Goal: Task Accomplishment & Management: Use online tool/utility

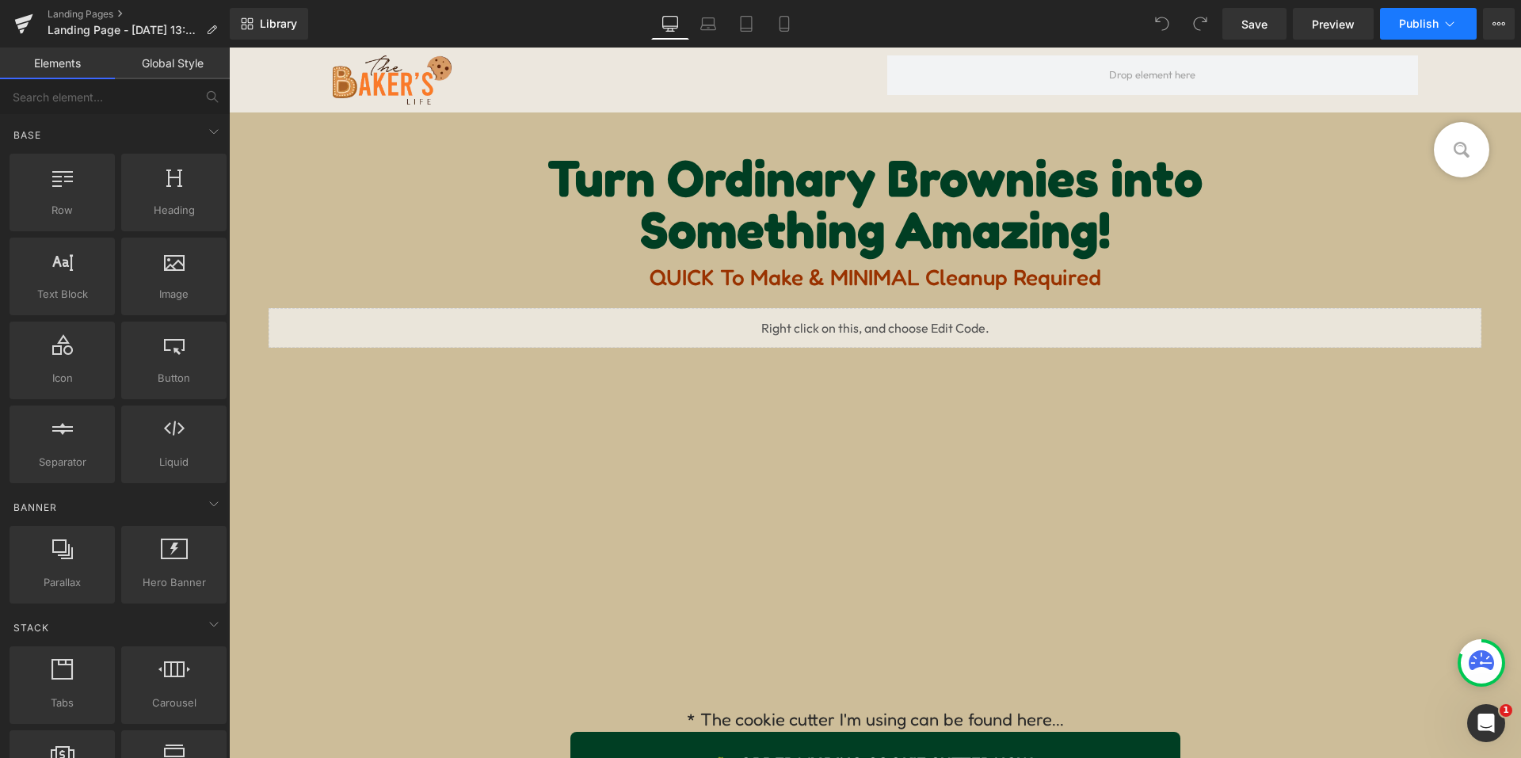
click at [1432, 16] on button "Publish" at bounding box center [1428, 24] width 97 height 32
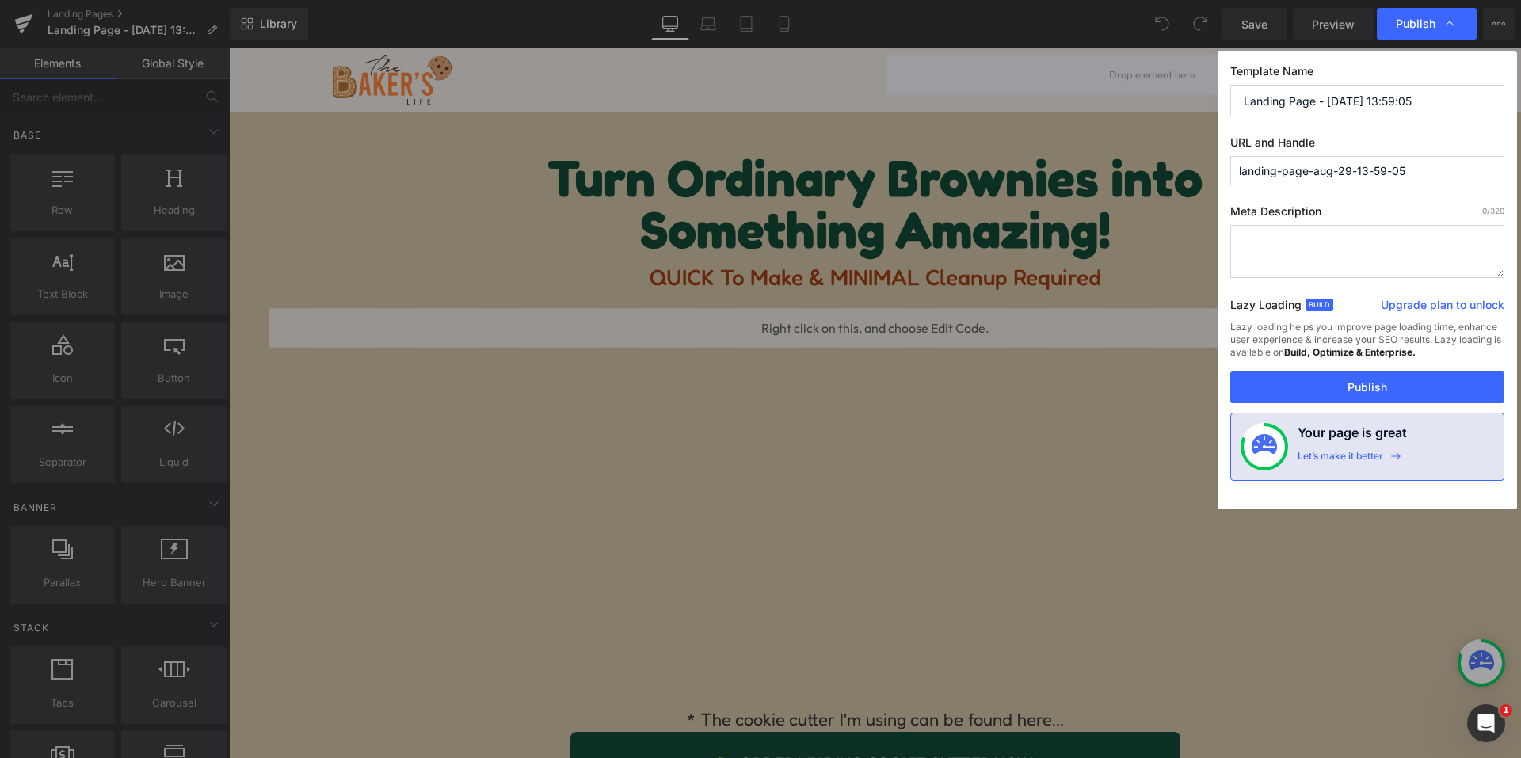
click at [1351, 177] on input "landing-page-aug-29-13-59-05" at bounding box center [1367, 170] width 274 height 29
click at [1365, 383] on button "Publish" at bounding box center [1367, 388] width 274 height 32
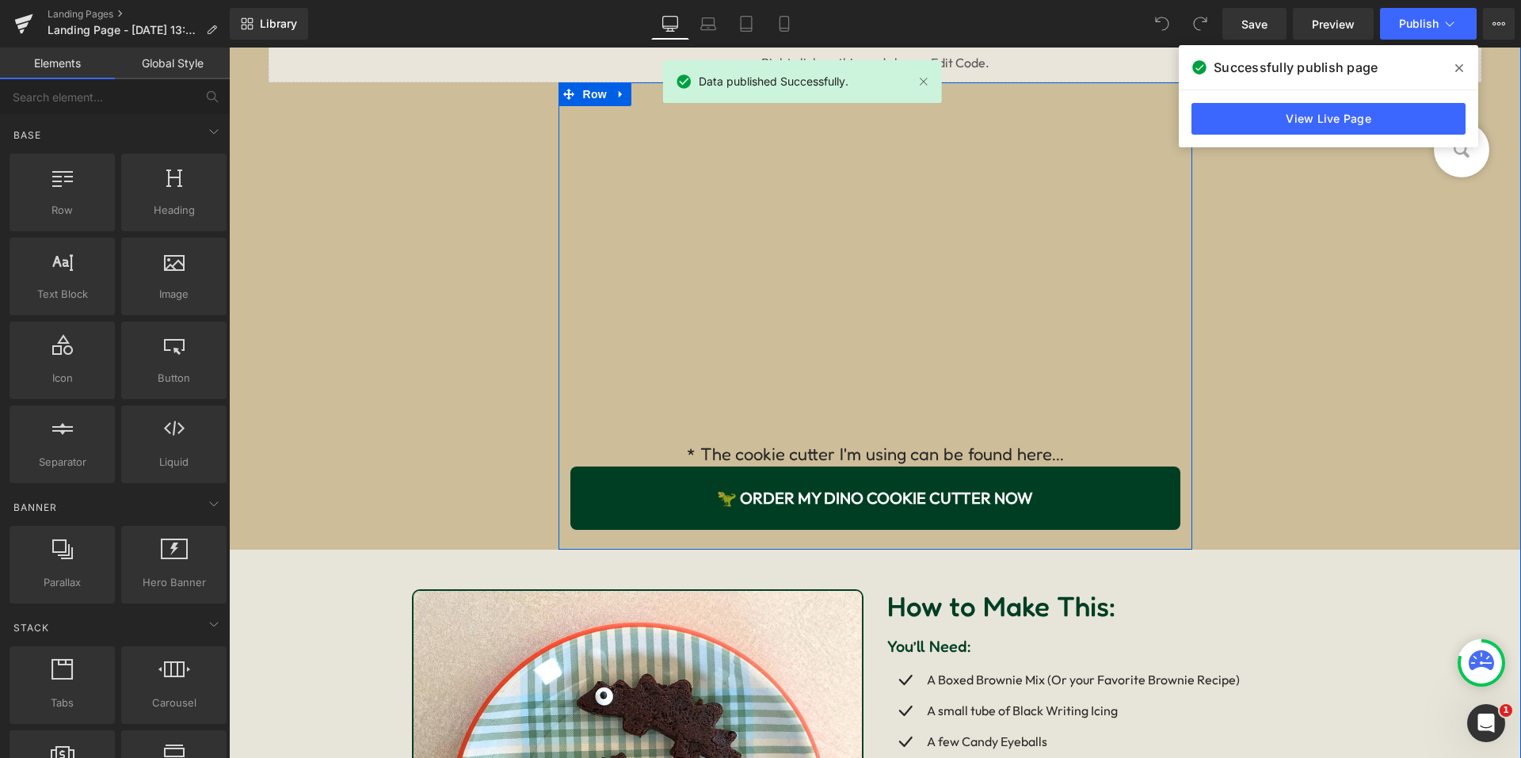
scroll to position [238, 0]
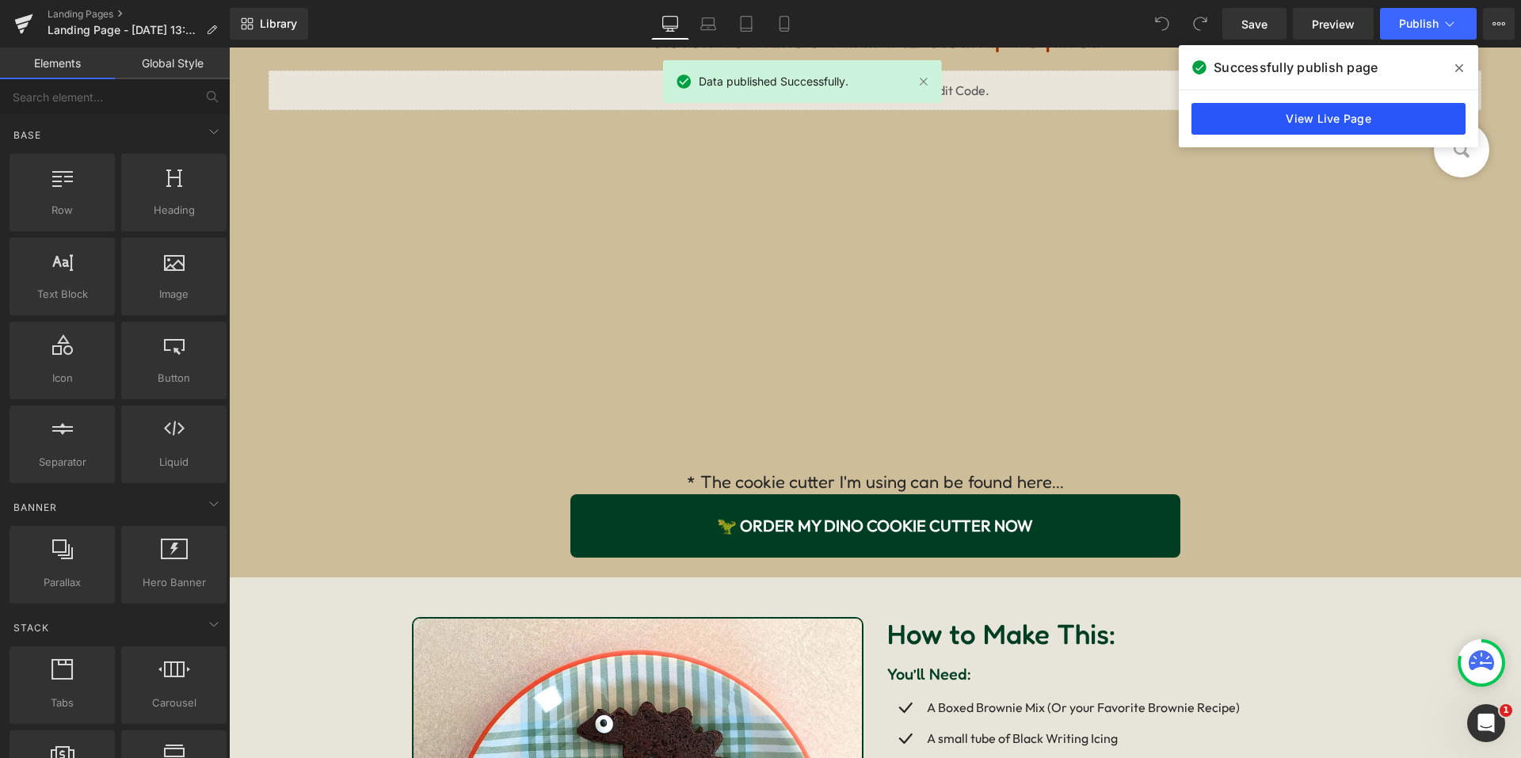
click at [1306, 114] on link "View Live Page" at bounding box center [1328, 119] width 274 height 32
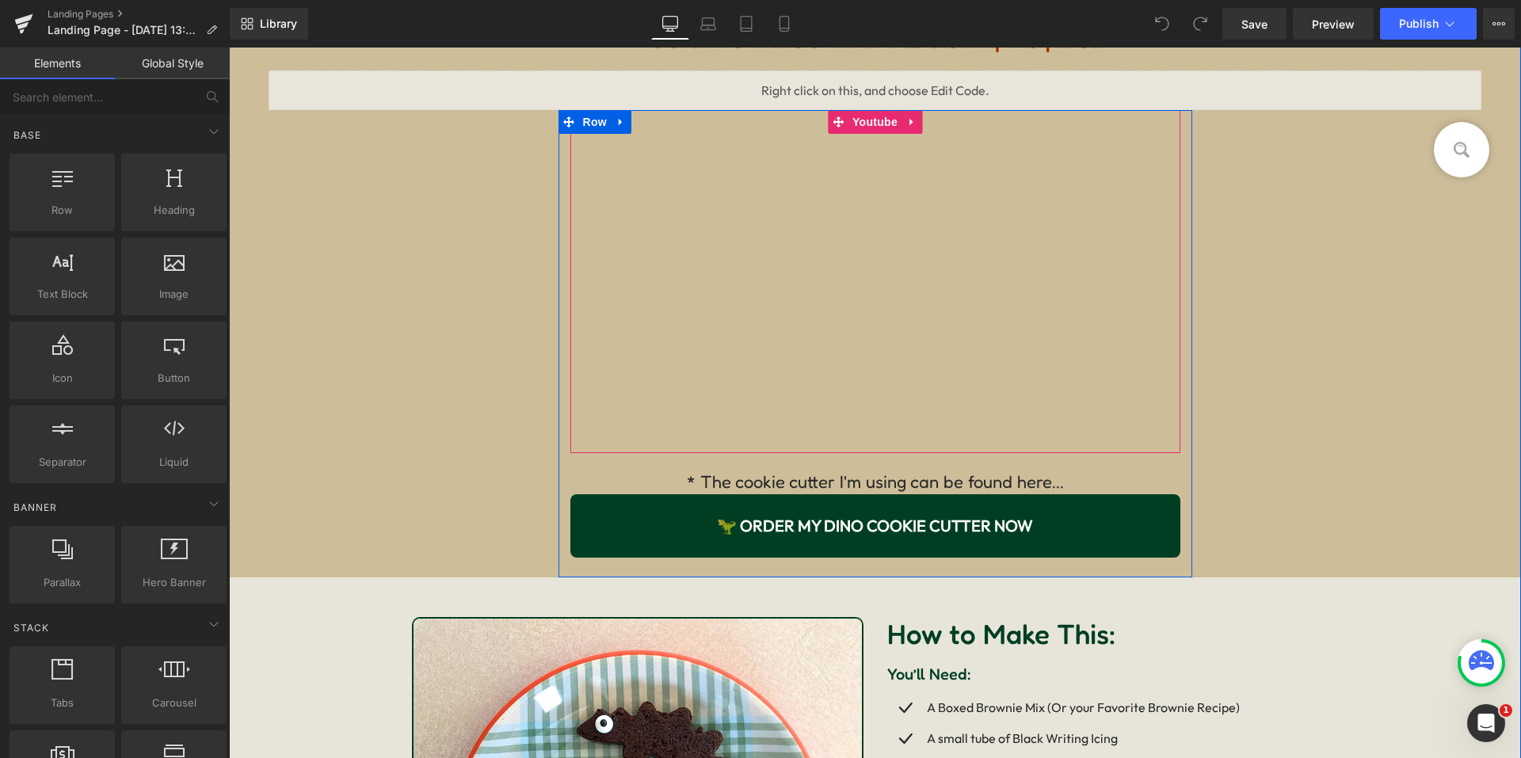
click at [436, 185] on div "Turn Ordinary Brownies into Something Amazing! Heading QUICK to Make & MINIMAL …" at bounding box center [875, 226] width 1213 height 703
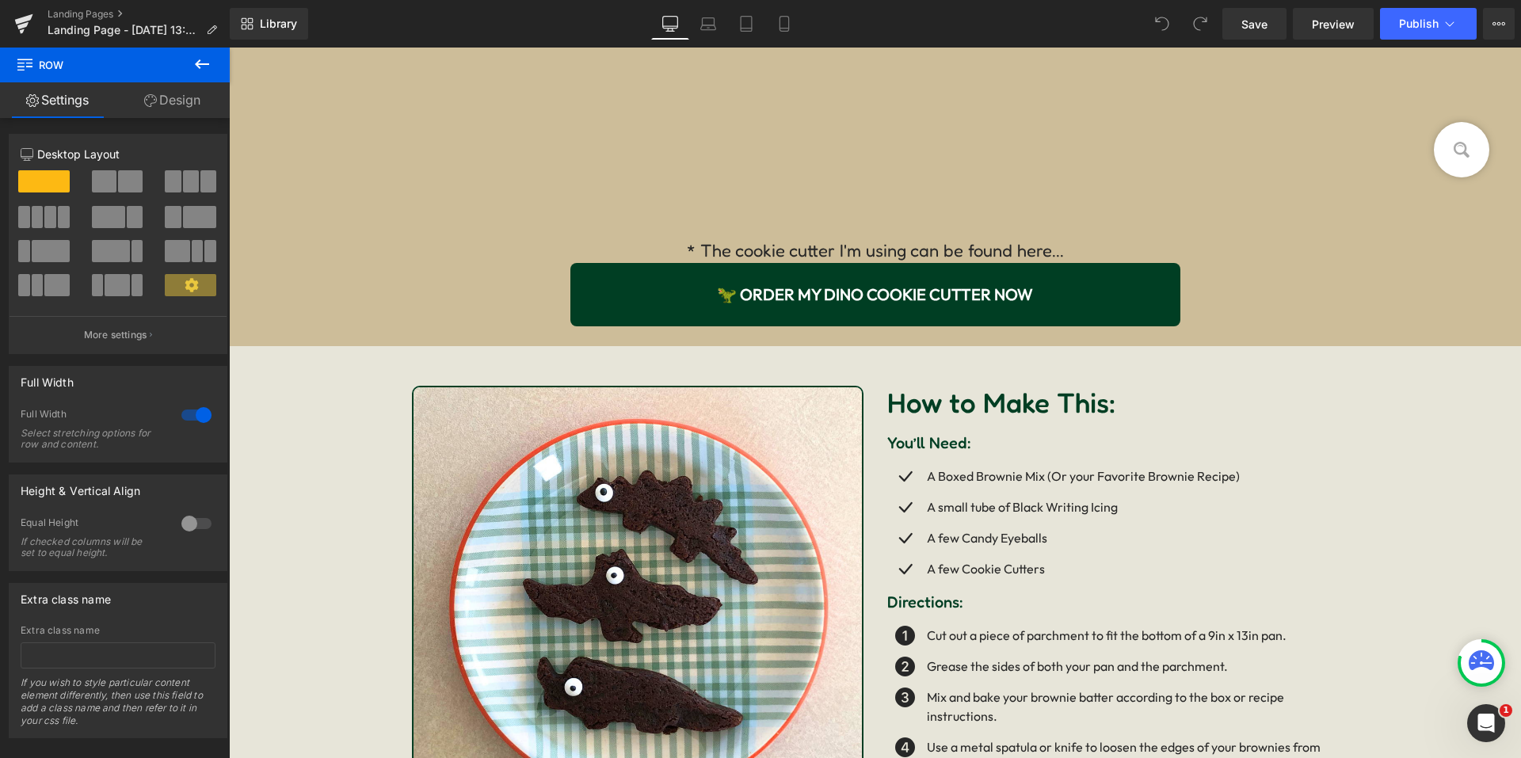
scroll to position [475, 0]
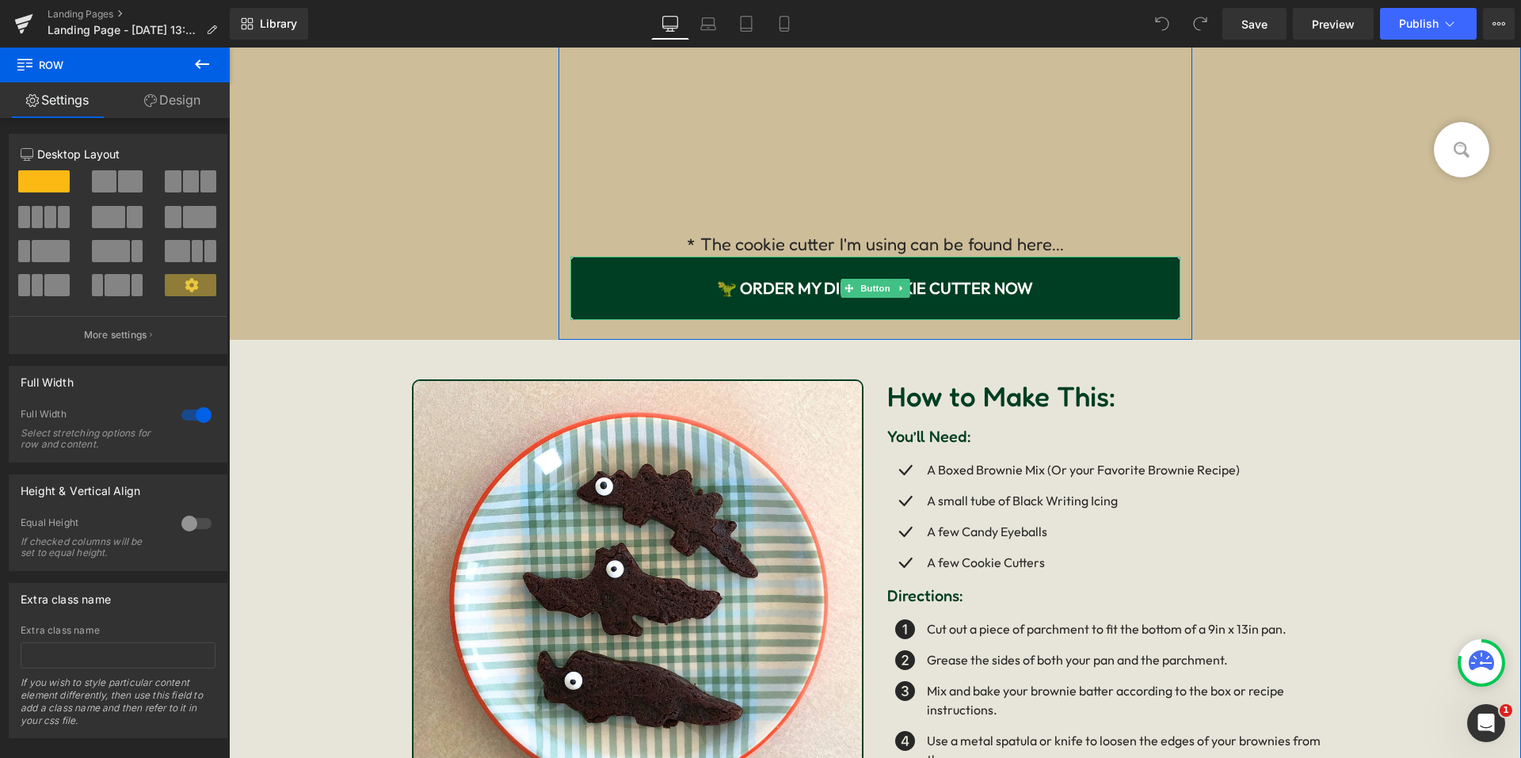
click at [774, 307] on link "🦖 Order My Dino Cookie Cutter Now" at bounding box center [875, 288] width 610 height 63
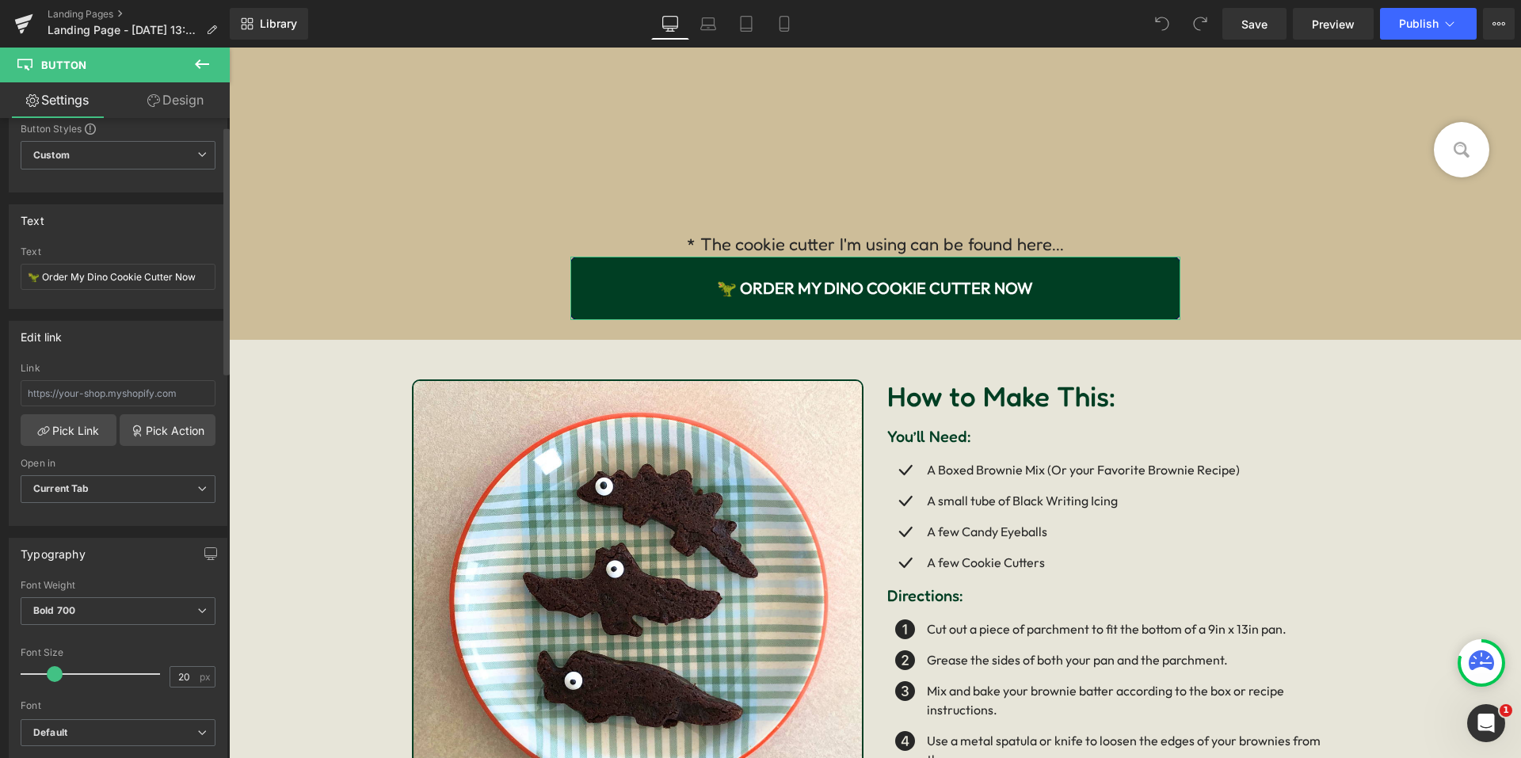
scroll to position [79, 0]
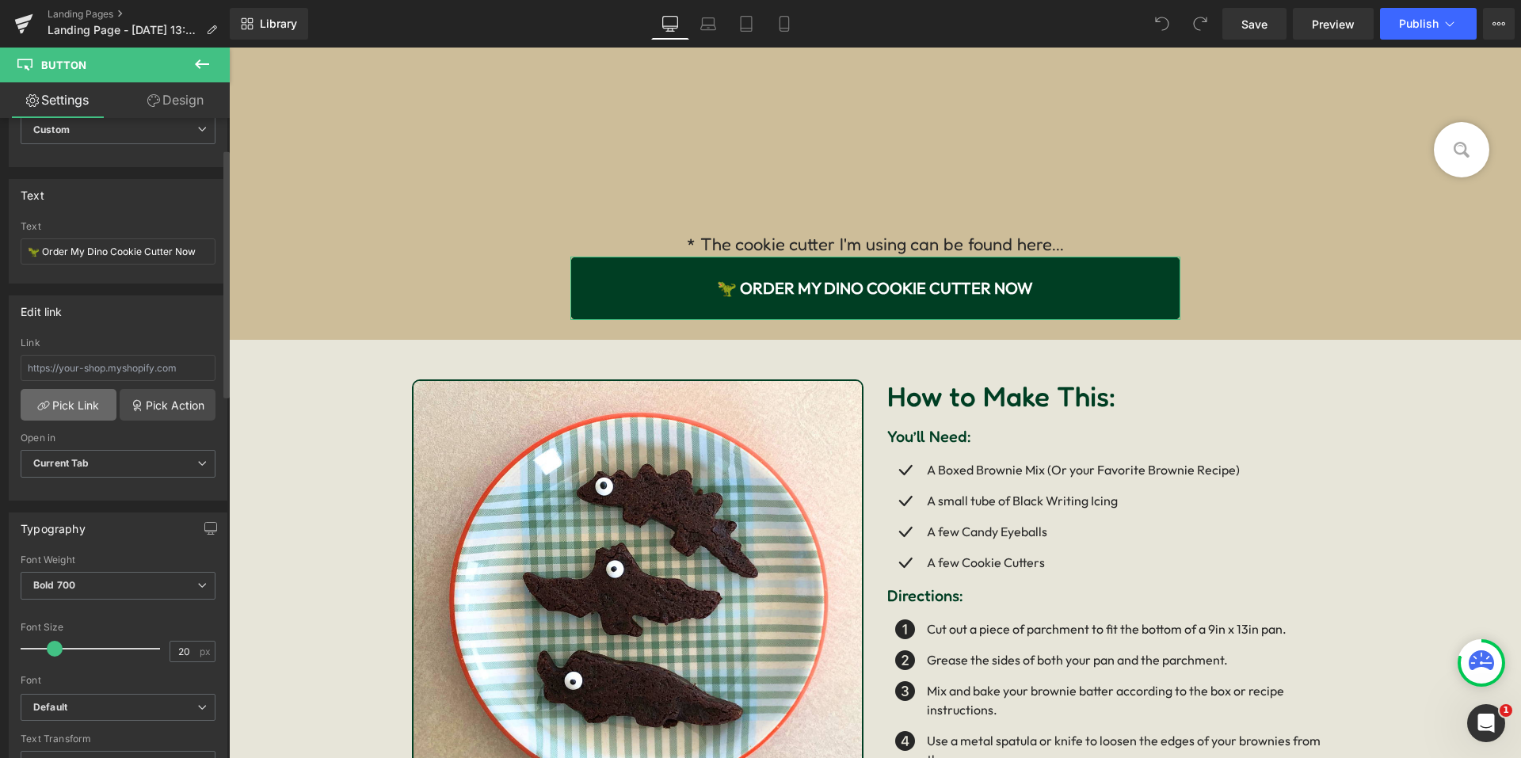
click at [79, 409] on link "Pick Link" at bounding box center [69, 405] width 96 height 32
click at [161, 407] on link "Pick Action" at bounding box center [168, 405] width 96 height 32
click at [96, 355] on div "Edit link Link Pick Link Pick Action Current Tab New Tab Open in Current Tab Cu…" at bounding box center [118, 392] width 237 height 217
click at [156, 416] on link "Pick Action" at bounding box center [168, 405] width 96 height 32
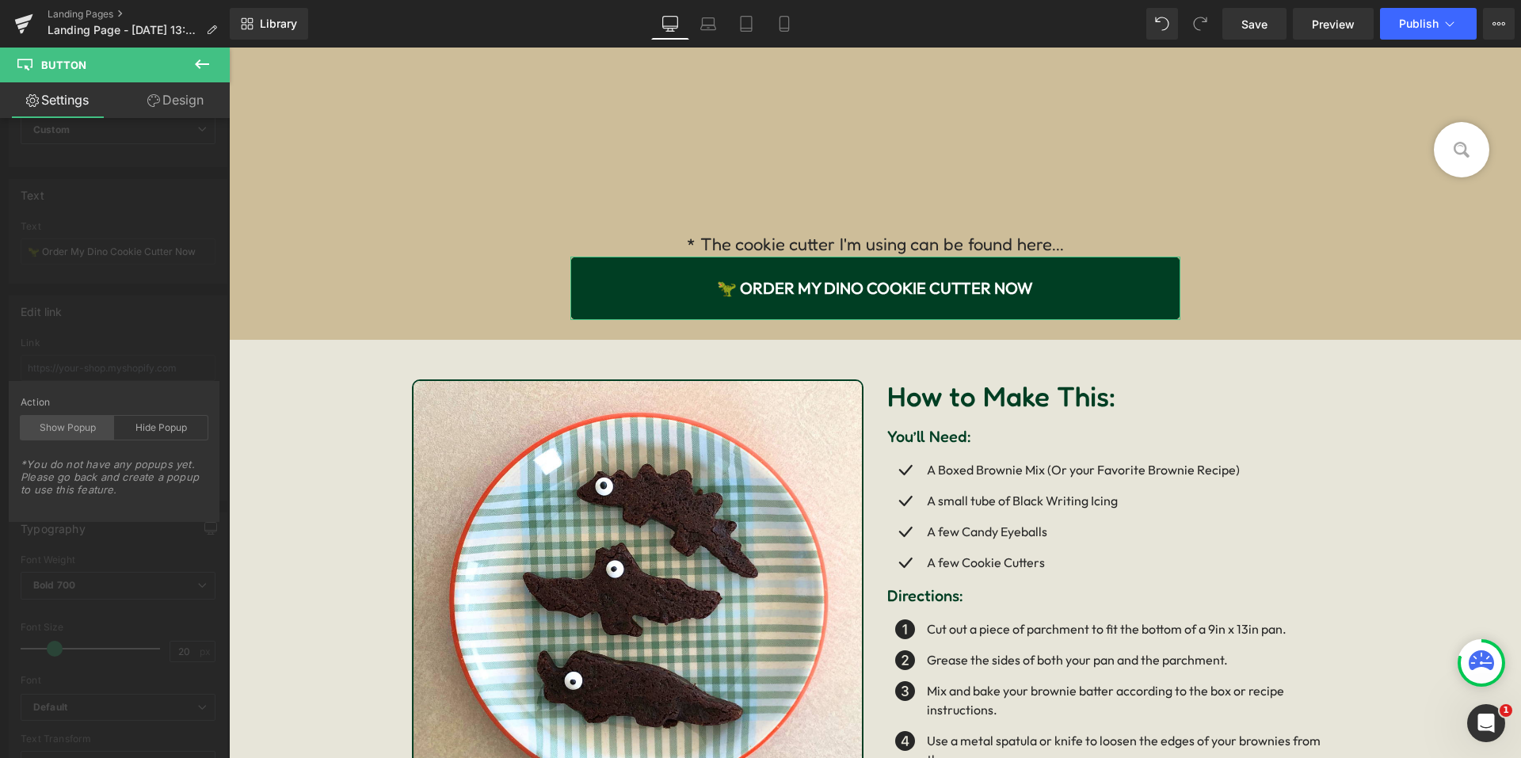
click at [81, 437] on div "Show Popup" at bounding box center [67, 428] width 93 height 24
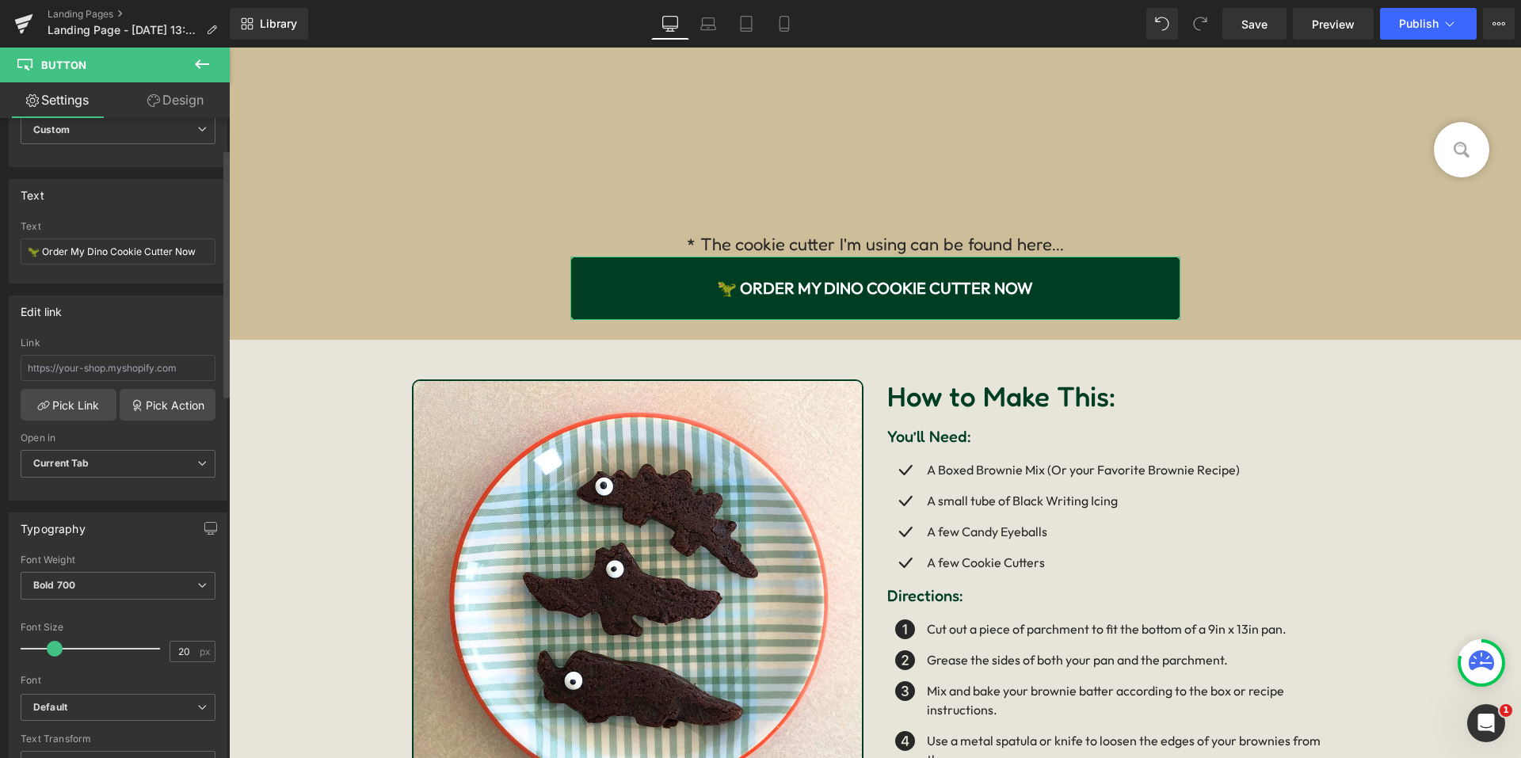
click at [135, 353] on div "Edit link Link Pick Link Pick Action Current Tab New Tab Open in Current Tab Cu…" at bounding box center [118, 392] width 237 height 217
click at [145, 406] on link "Pick Action" at bounding box center [168, 405] width 96 height 32
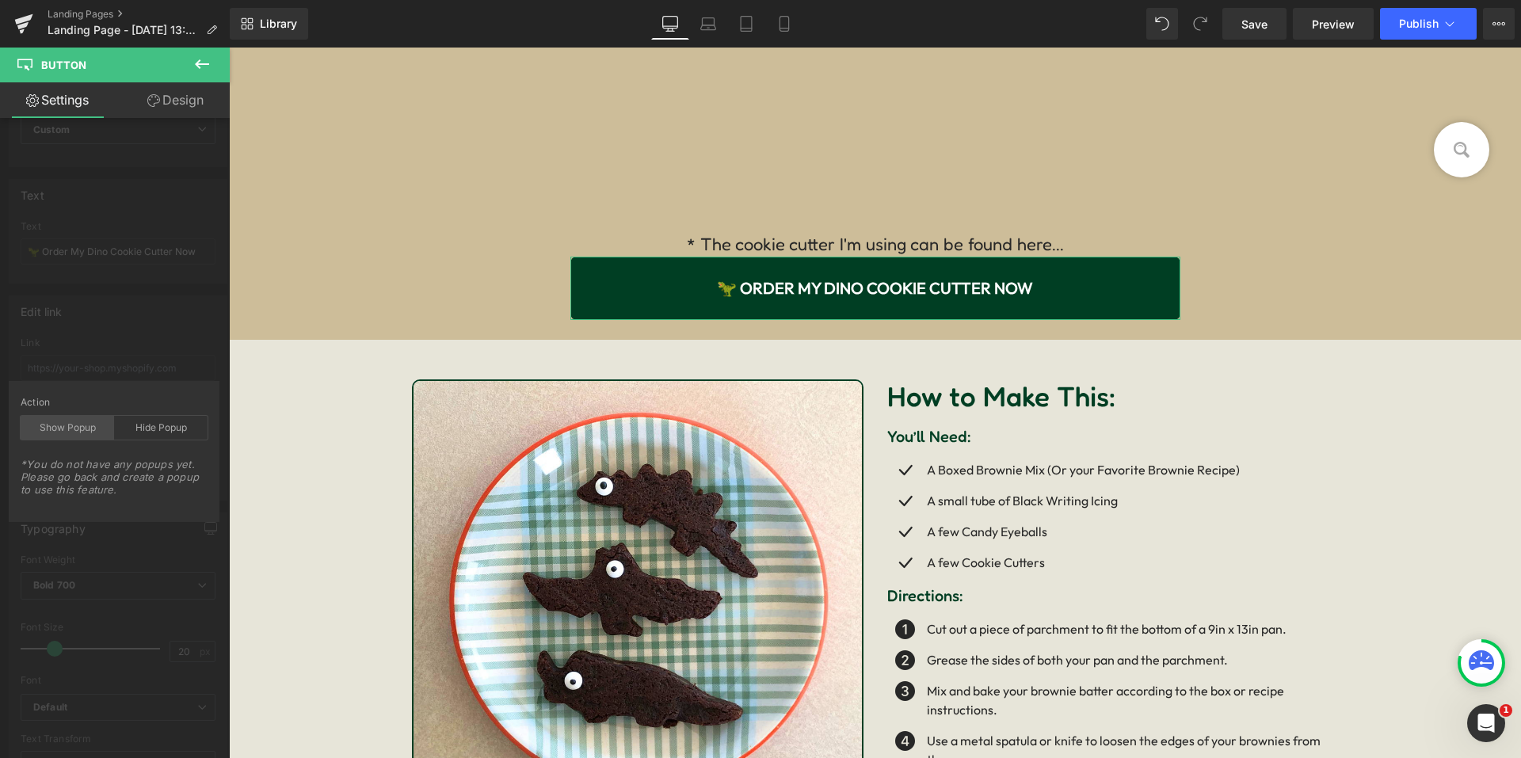
click at [77, 436] on div "Show Popup" at bounding box center [67, 428] width 93 height 24
click at [1061, 246] on body "□ Image Row Row Turn Ordinary Brownies into Something Amazing! Heading QUICK to…" at bounding box center [875, 507] width 1292 height 1871
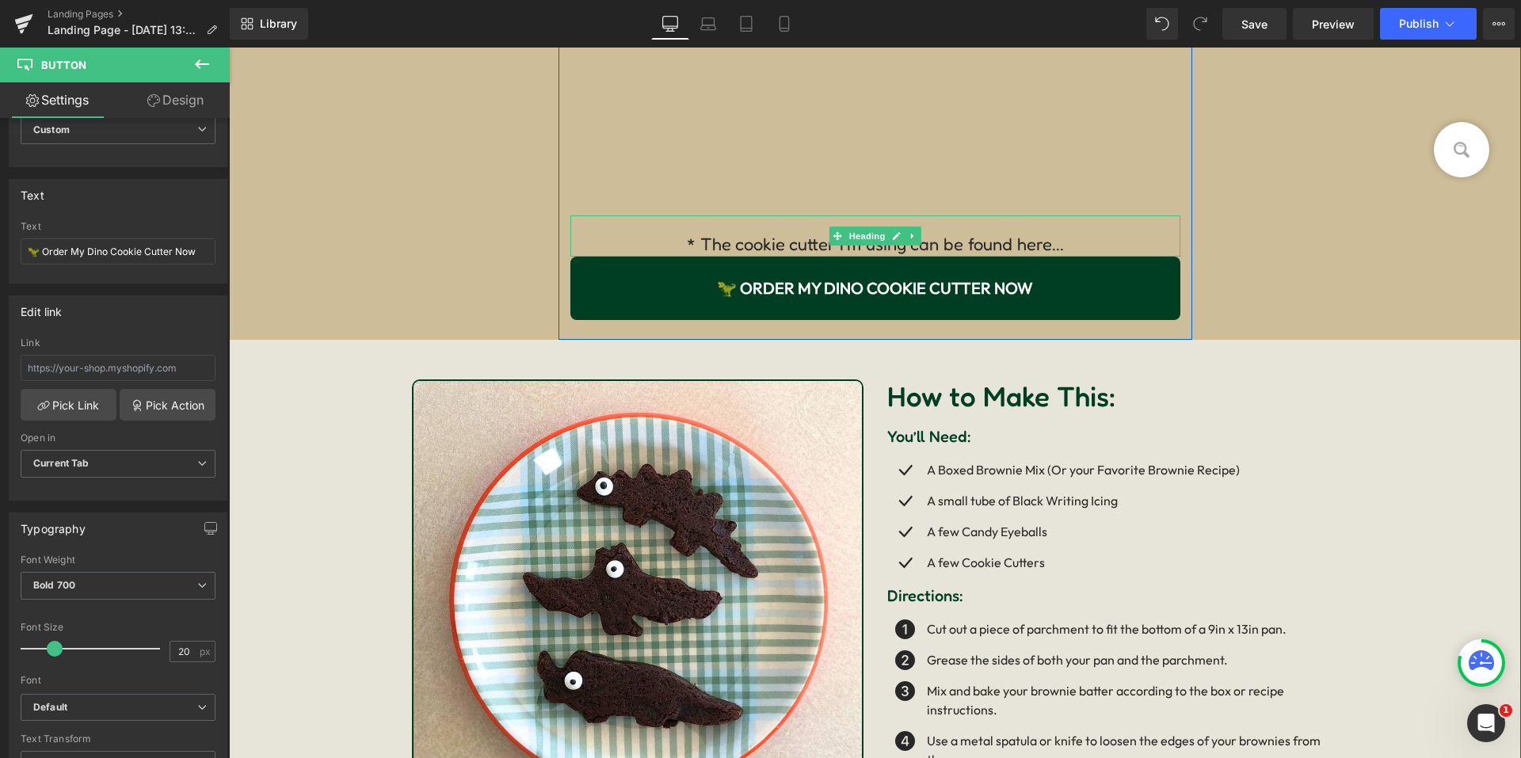
click at [1025, 245] on div "* The cookie cutter I'm using can be found here..." at bounding box center [875, 235] width 610 height 41
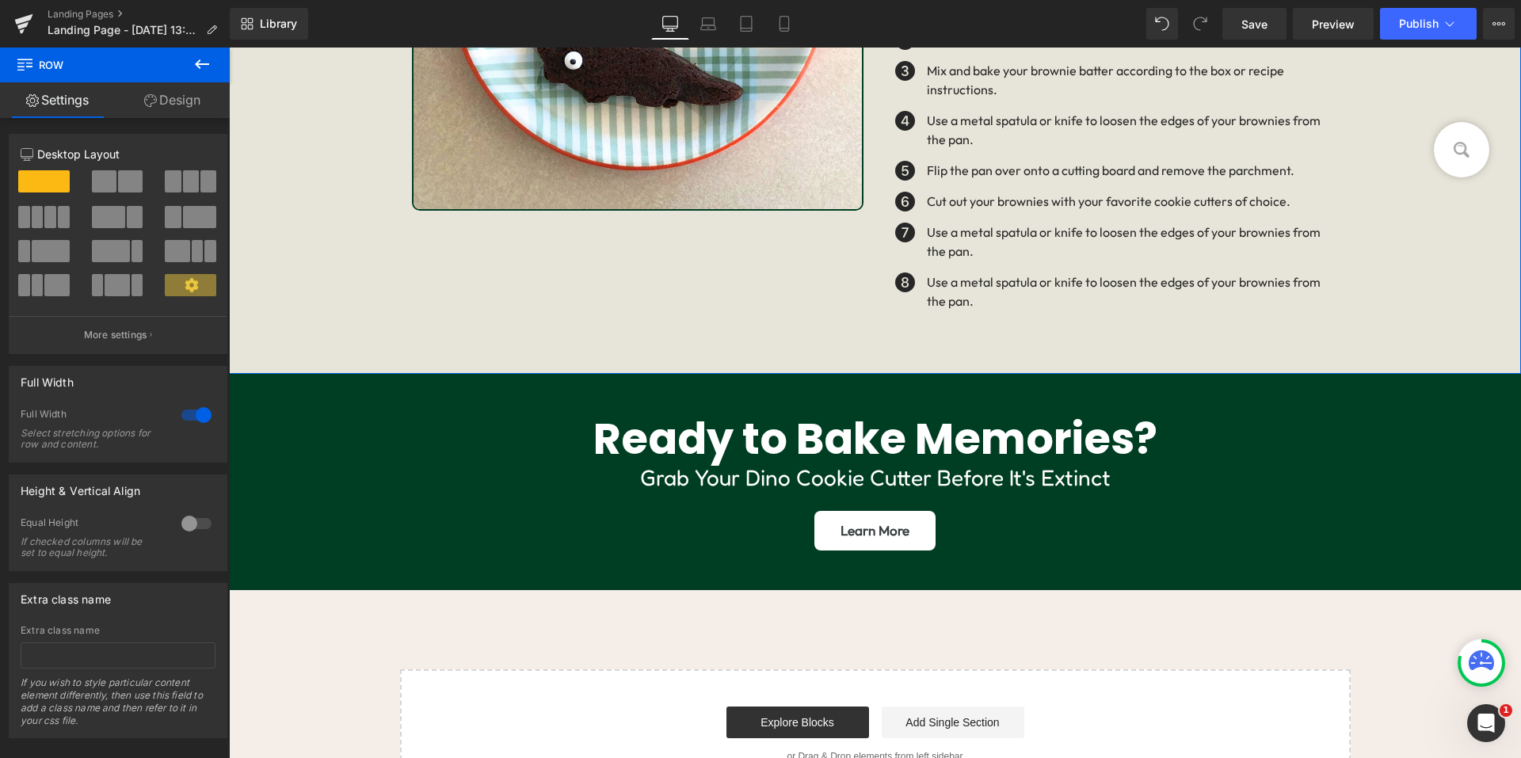
scroll to position [1161, 0]
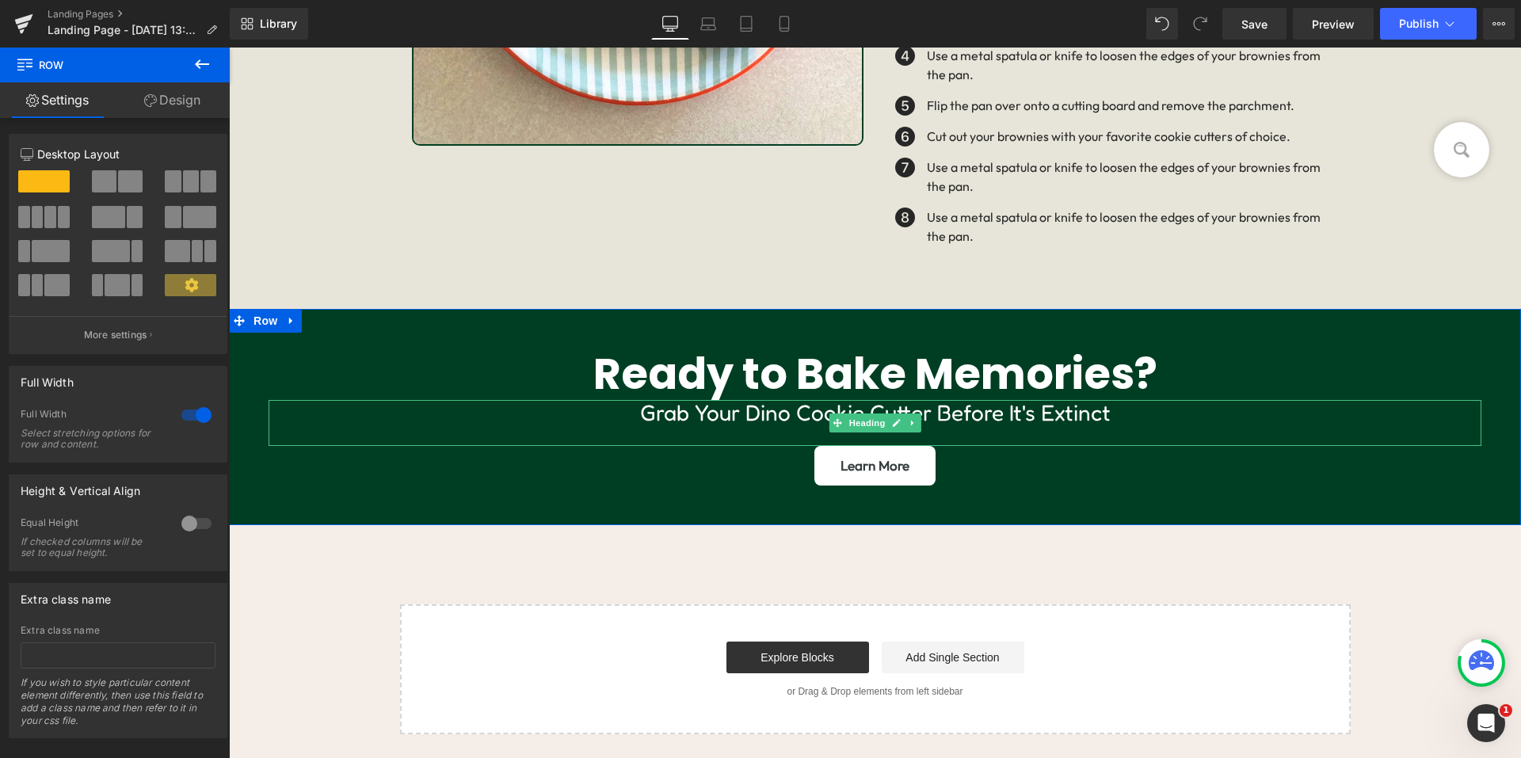
click at [1018, 410] on div "Grab your dino cookie cutter before it's Extinct" at bounding box center [875, 423] width 1213 height 47
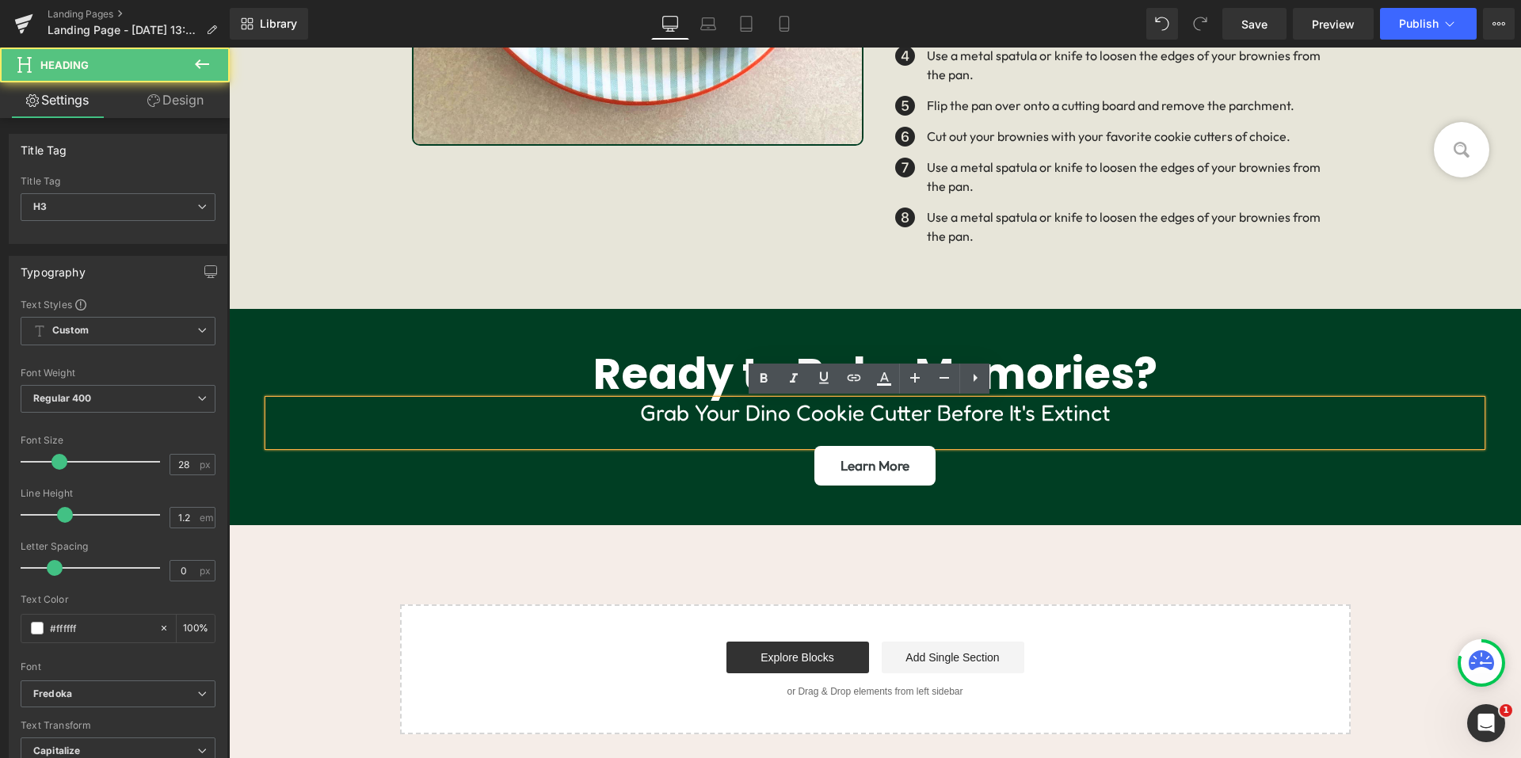
click at [1025, 417] on div "Grab your dino cookie cutter before it's Extinct" at bounding box center [875, 423] width 1213 height 47
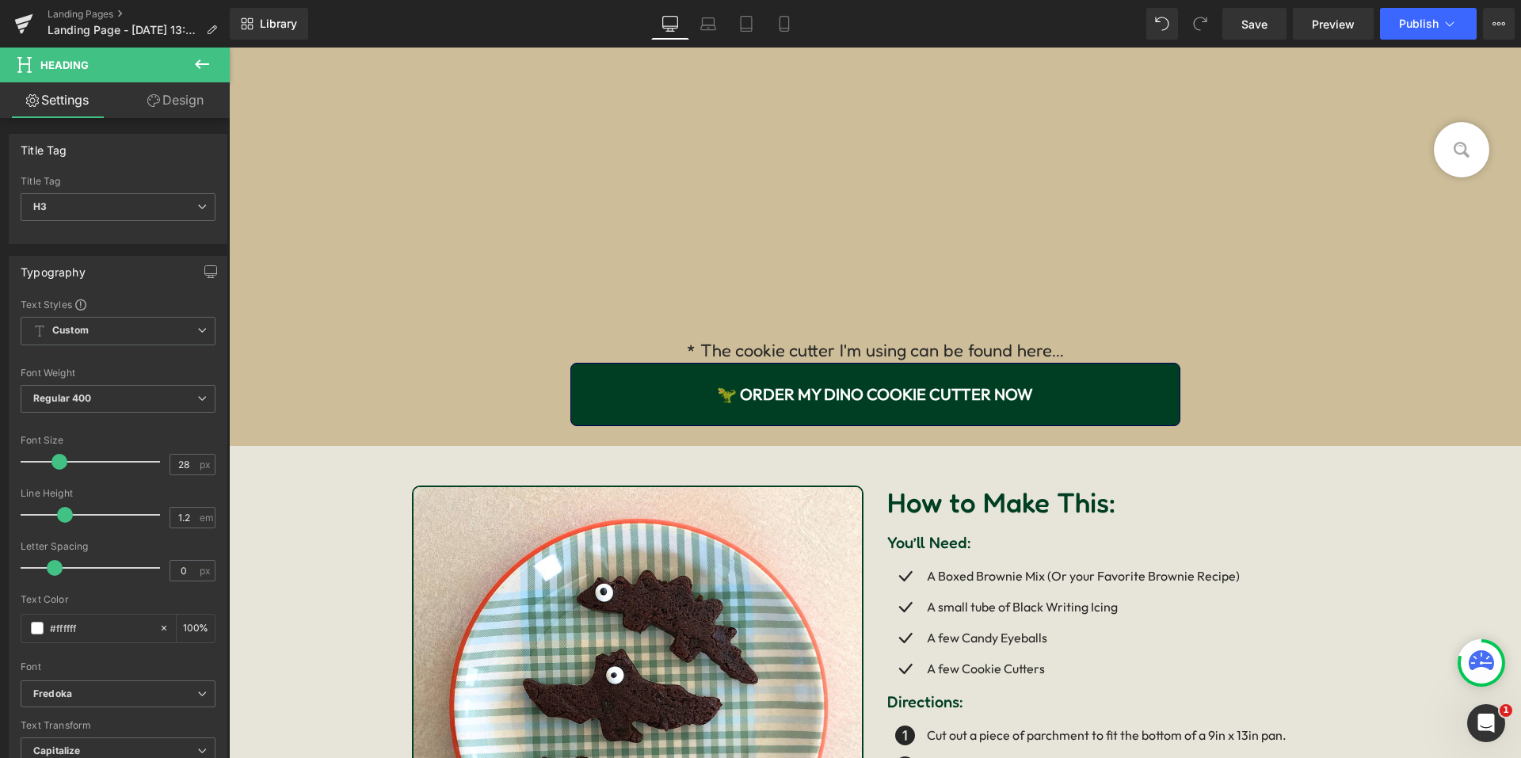
scroll to position [368, 0]
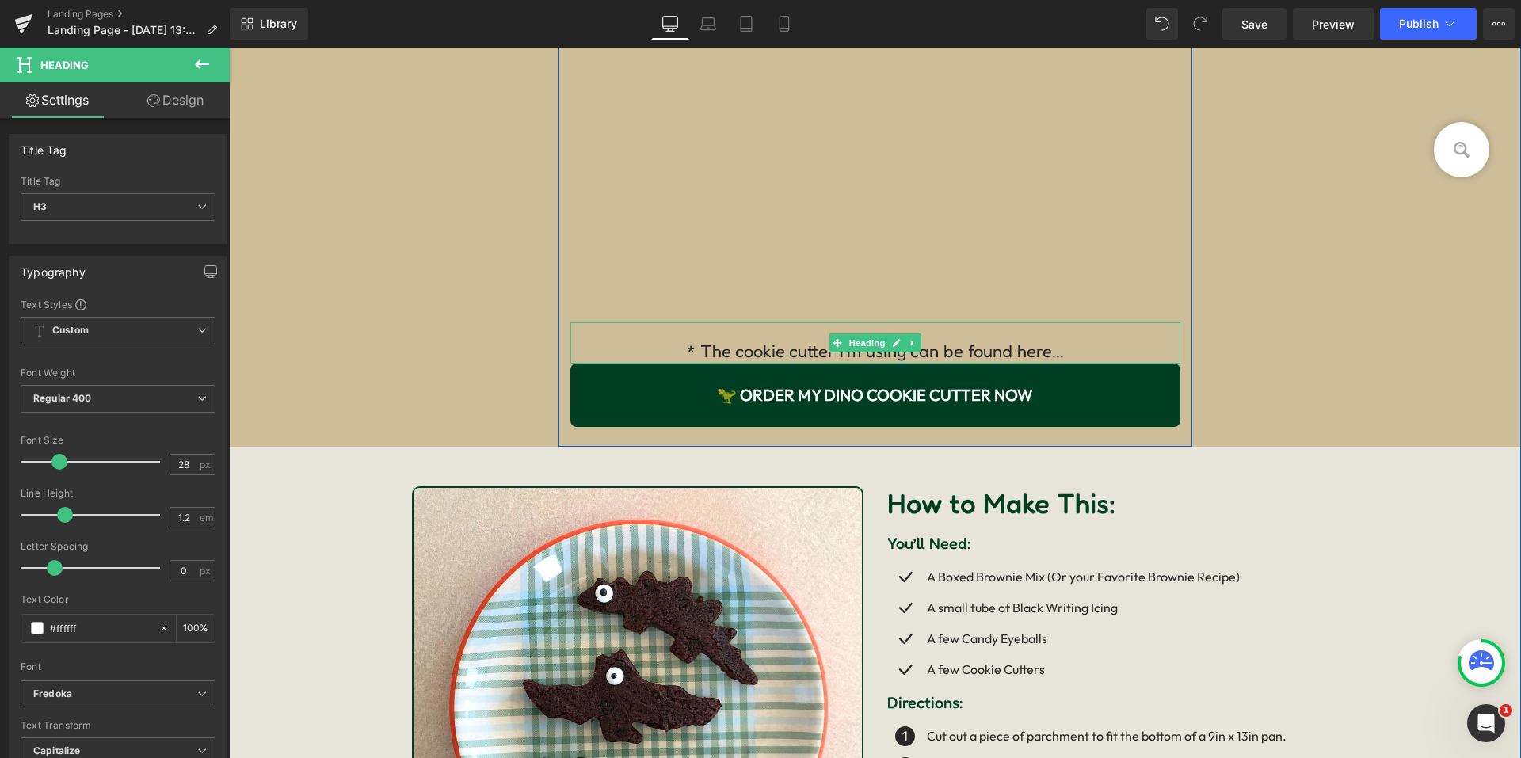
click at [905, 340] on link at bounding box center [913, 343] width 17 height 19
click at [902, 344] on icon at bounding box center [904, 342] width 9 height 9
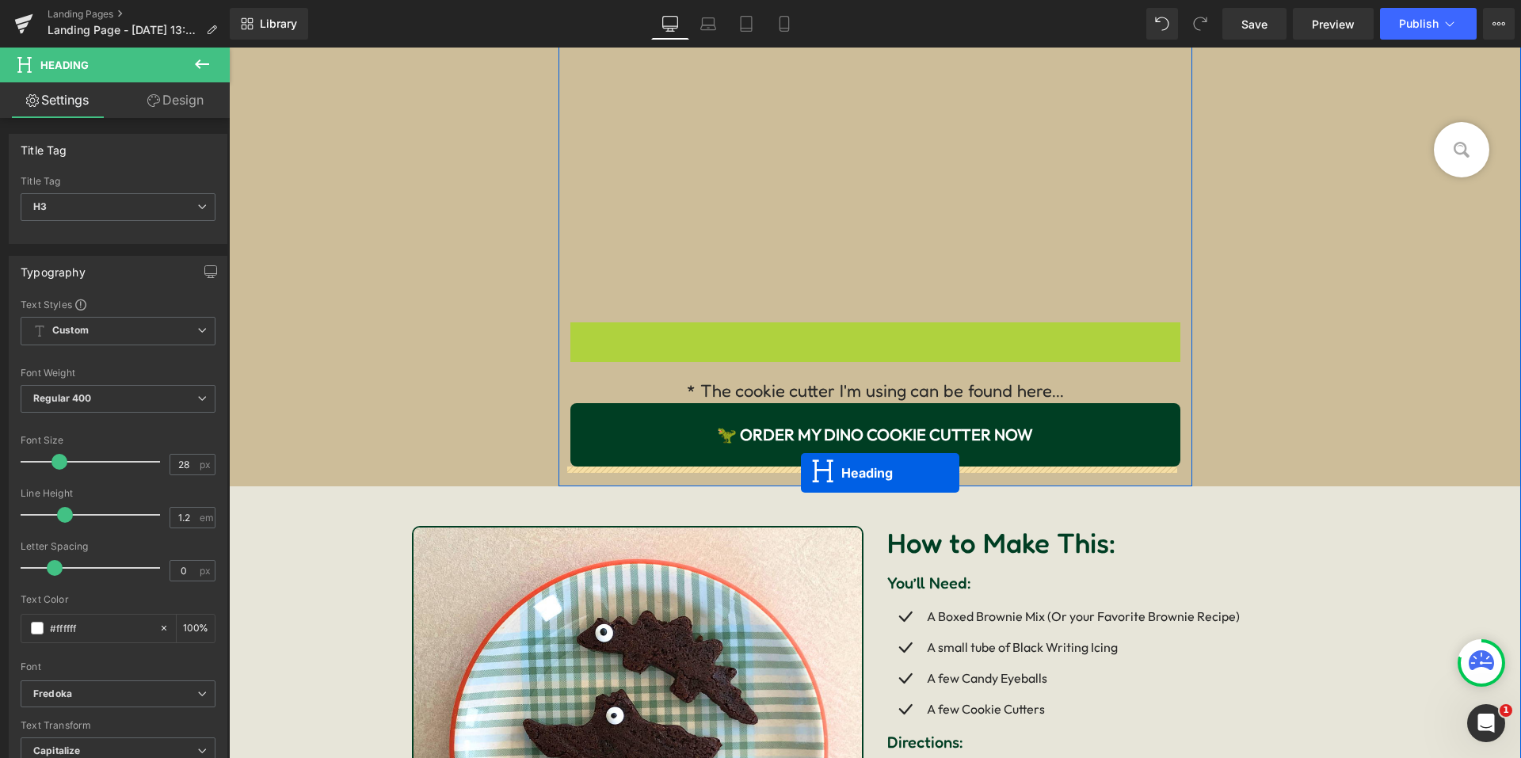
drag, startPoint x: 805, startPoint y: 351, endPoint x: 801, endPoint y: 473, distance: 122.1
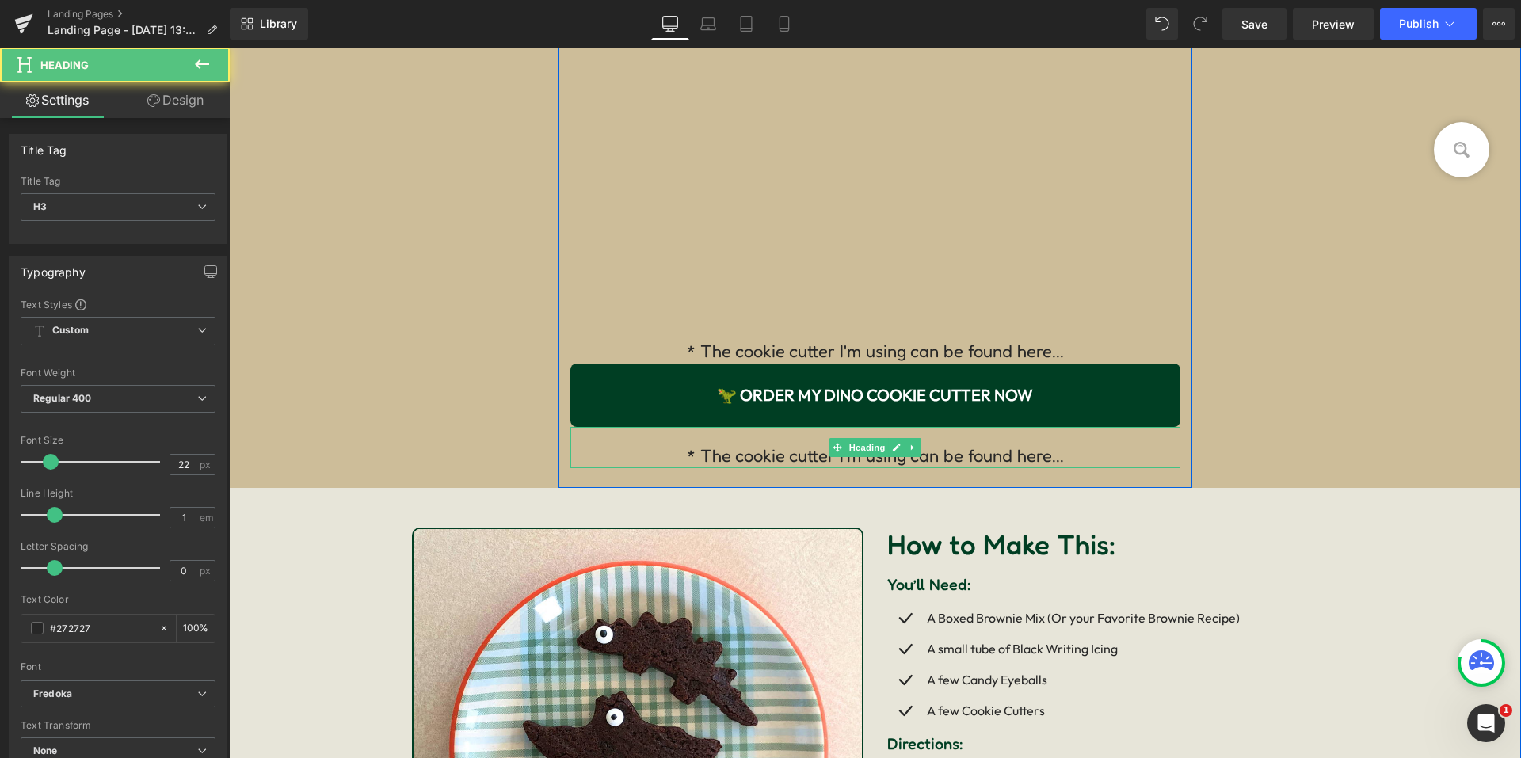
click at [778, 461] on div "* The cookie cutter I'm using can be found here..." at bounding box center [875, 447] width 610 height 41
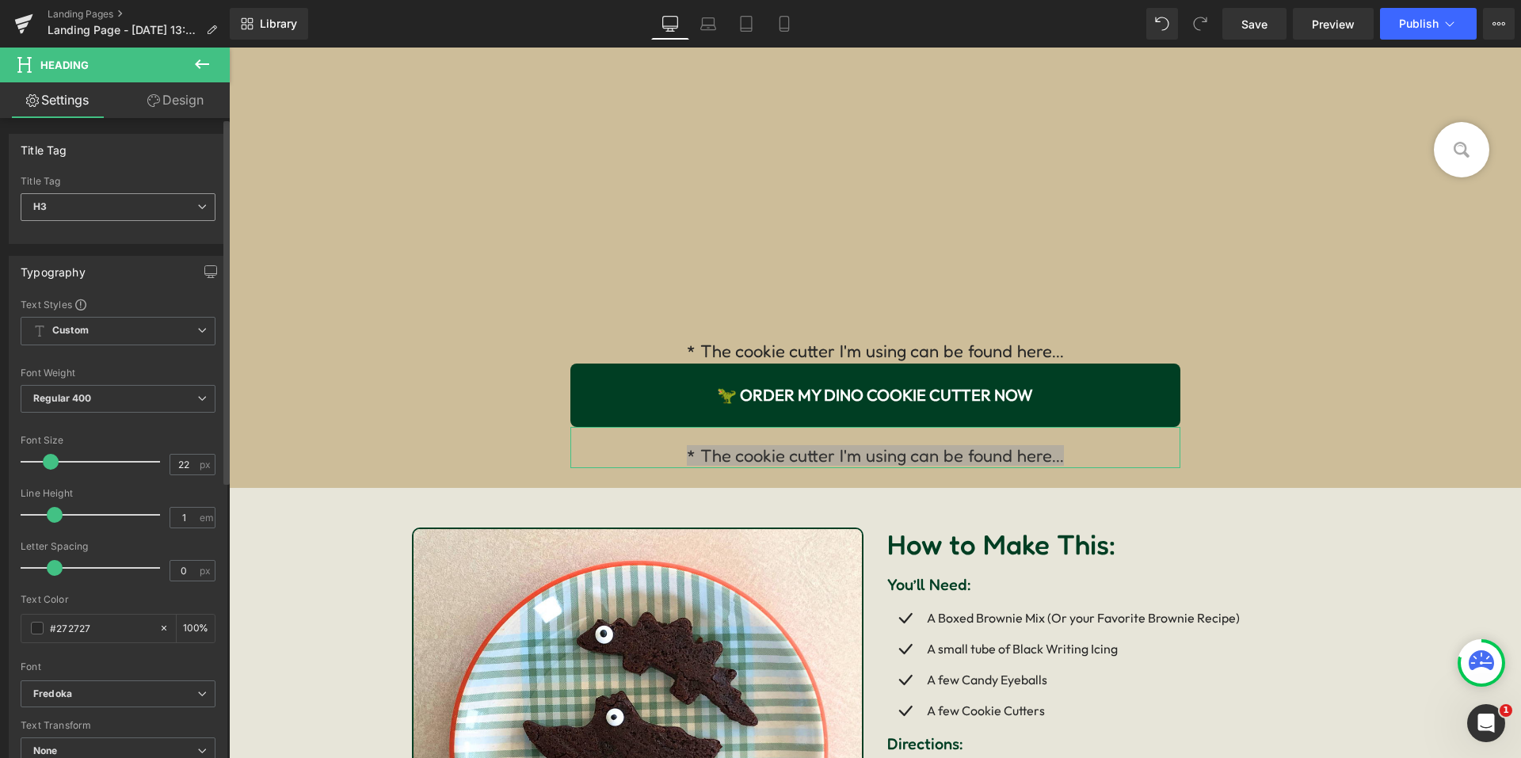
click at [140, 224] on div "H3 H1 H2 H3 H4 H5 H6" at bounding box center [118, 211] width 195 height 36
click at [132, 217] on span "H3" at bounding box center [118, 207] width 195 height 28
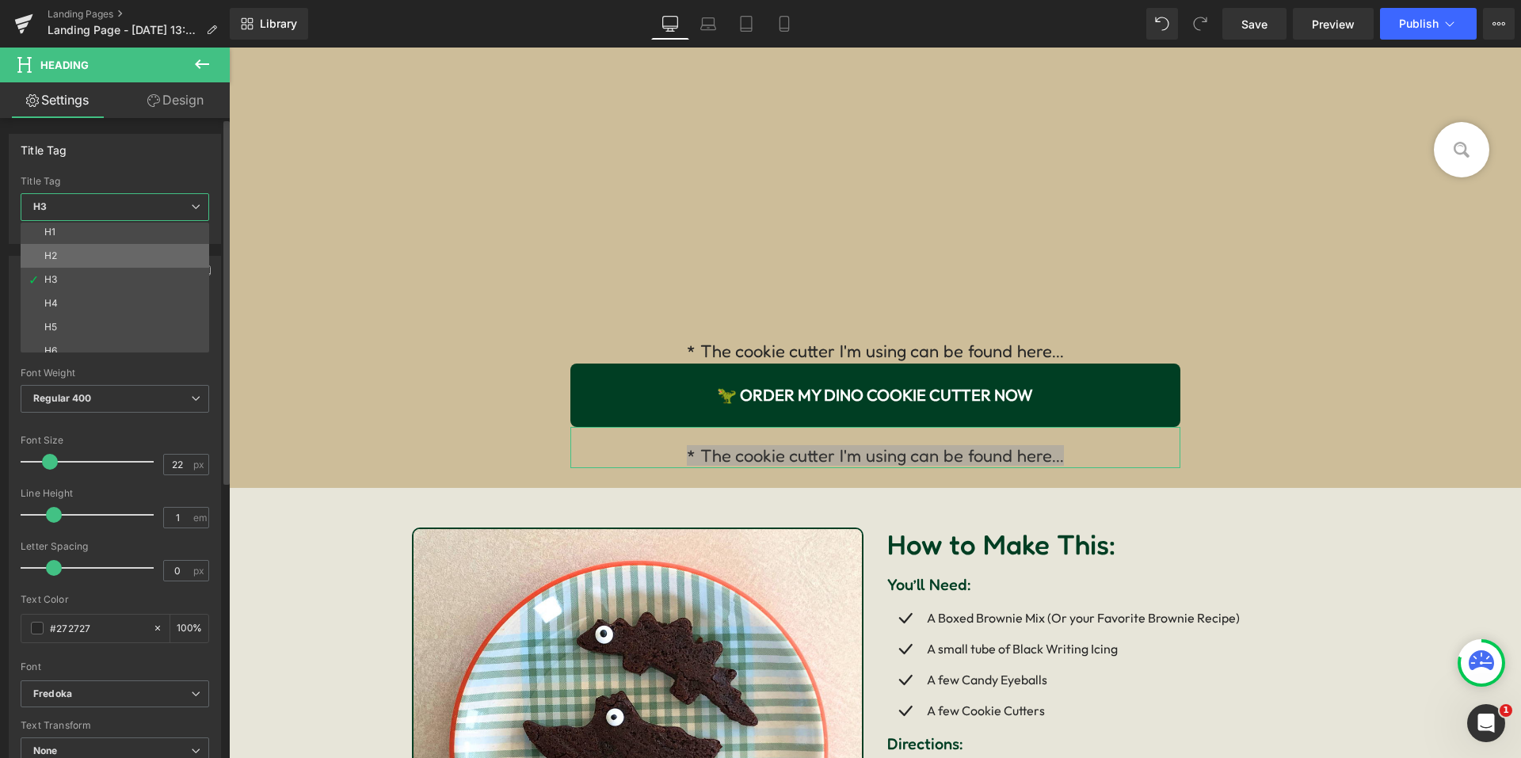
scroll to position [0, 0]
click at [165, 176] on div "Title Tag" at bounding box center [115, 181] width 189 height 11
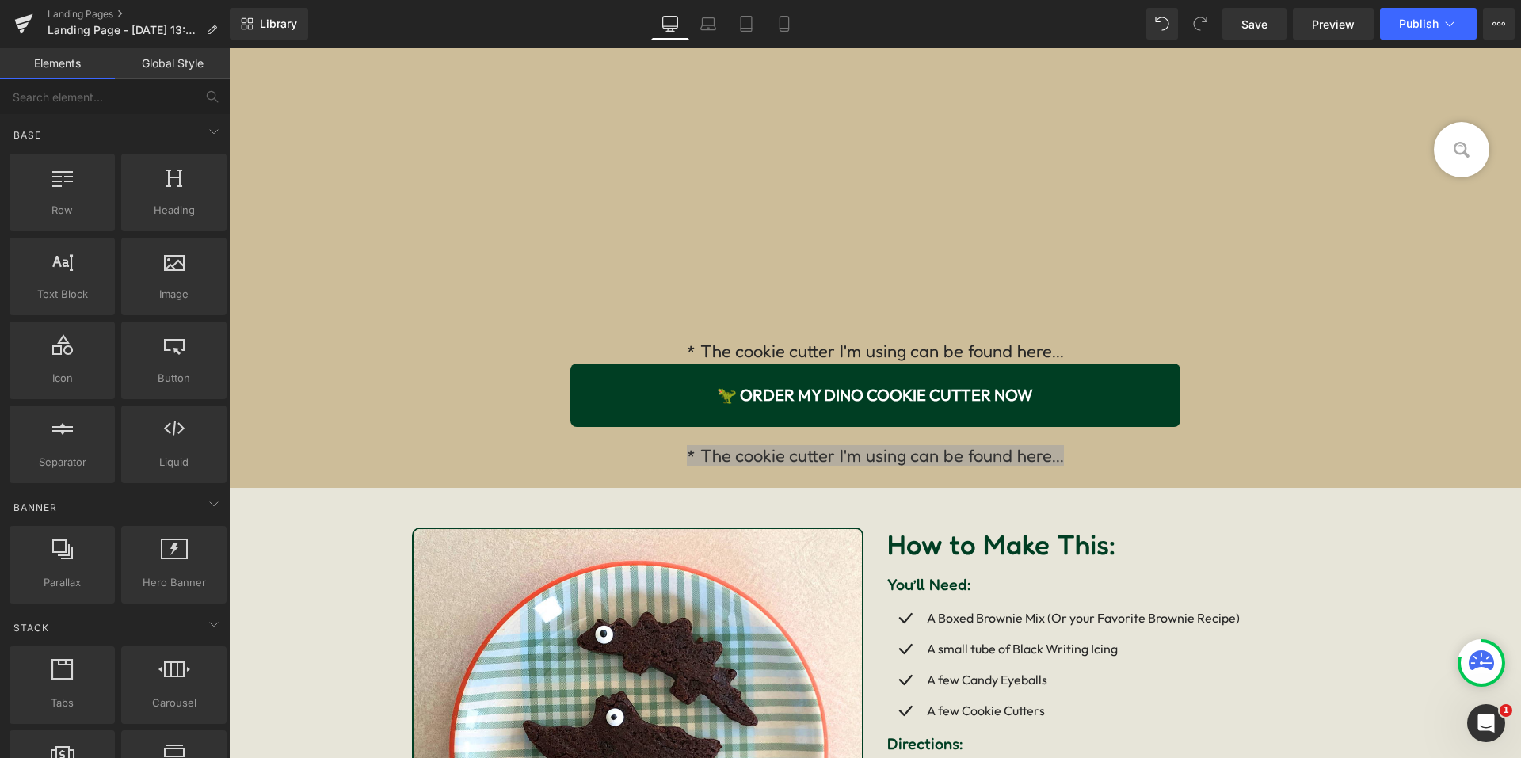
drag, startPoint x: 226, startPoint y: 189, endPoint x: 10, endPoint y: 145, distance: 220.6
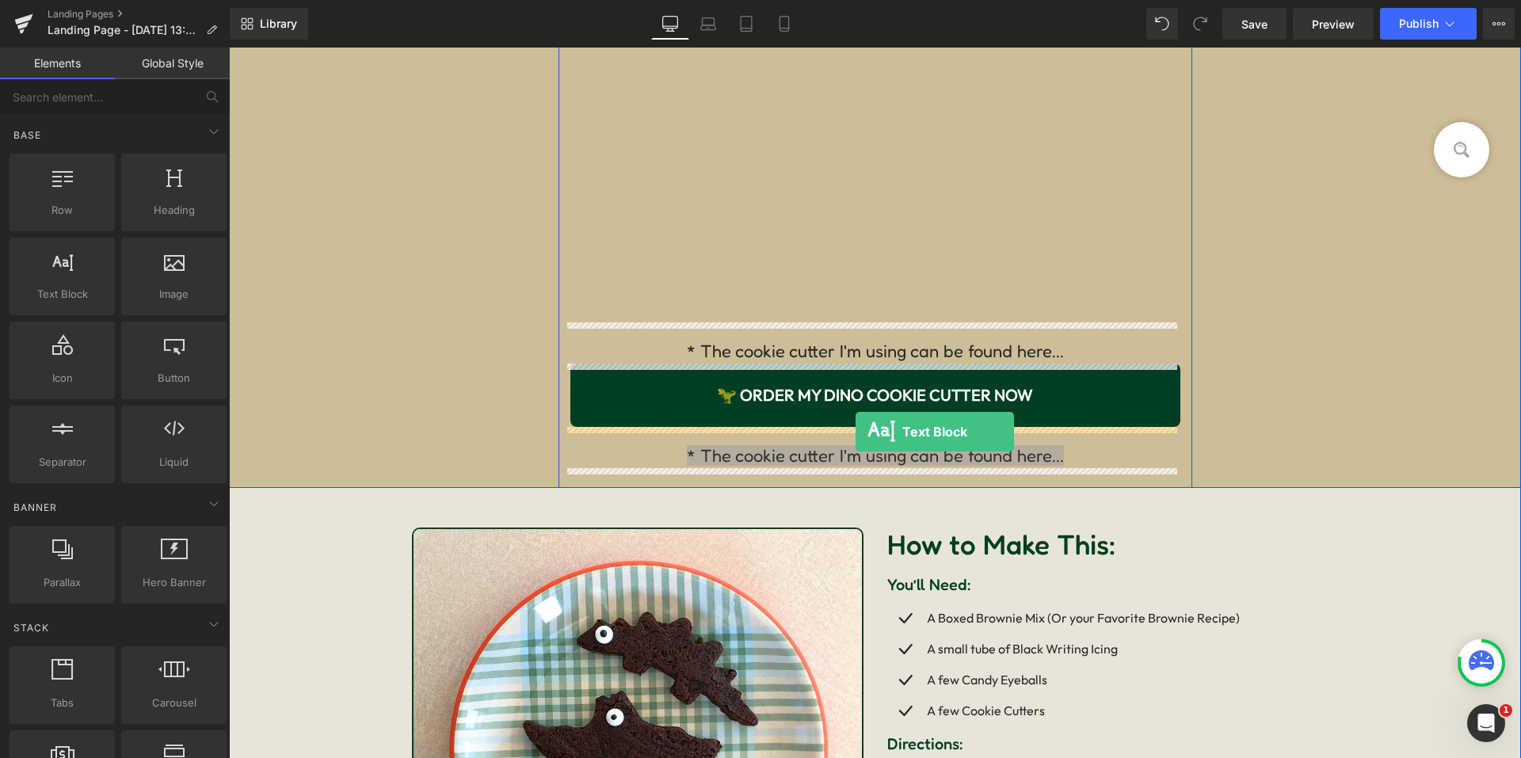
drag, startPoint x: 305, startPoint y: 340, endPoint x: 855, endPoint y: 432, distance: 557.4
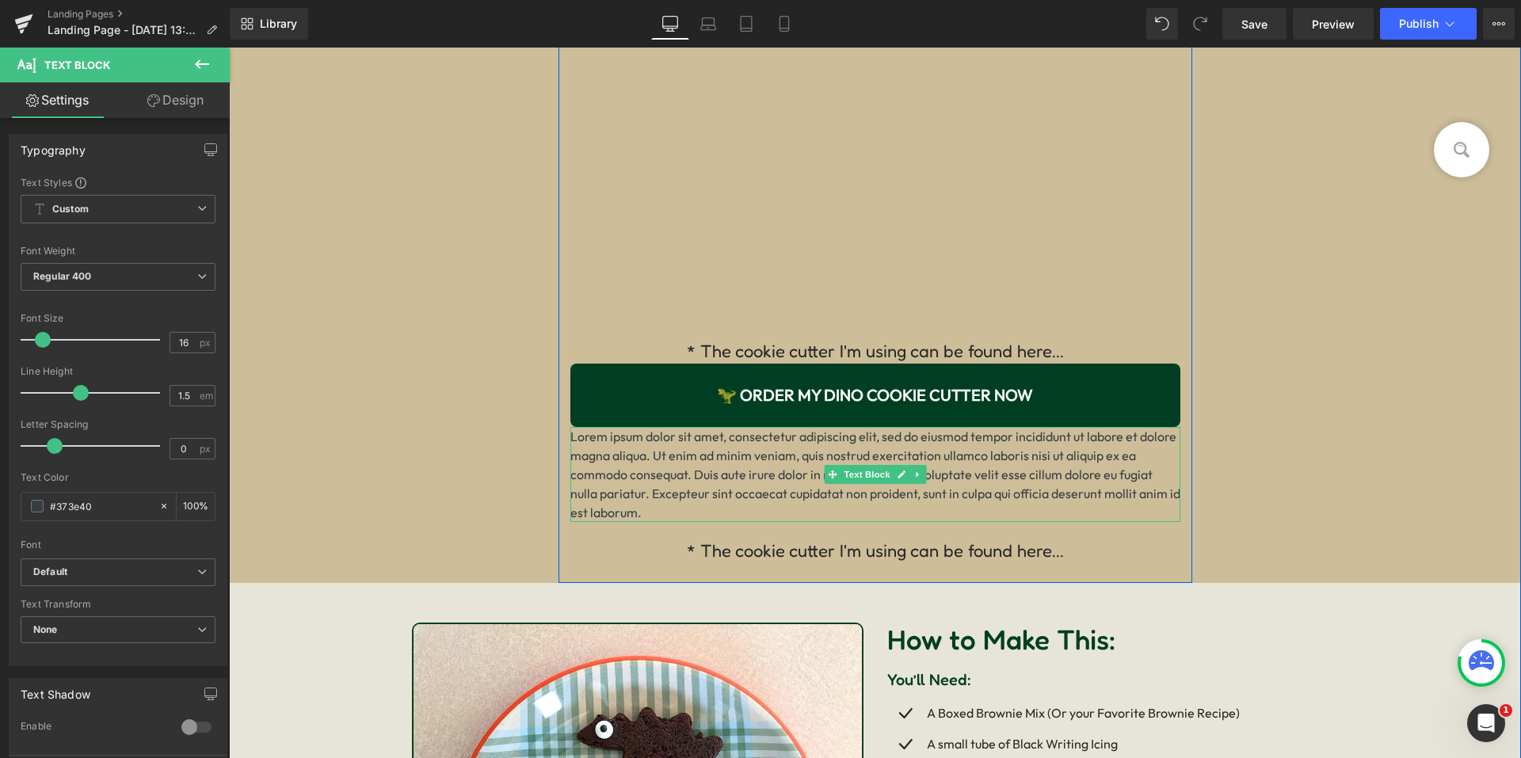
click at [793, 500] on p "Lorem ipsum dolor sit amet, consectetur adipiscing elit, sed do eiusmod tempor …" at bounding box center [875, 474] width 610 height 95
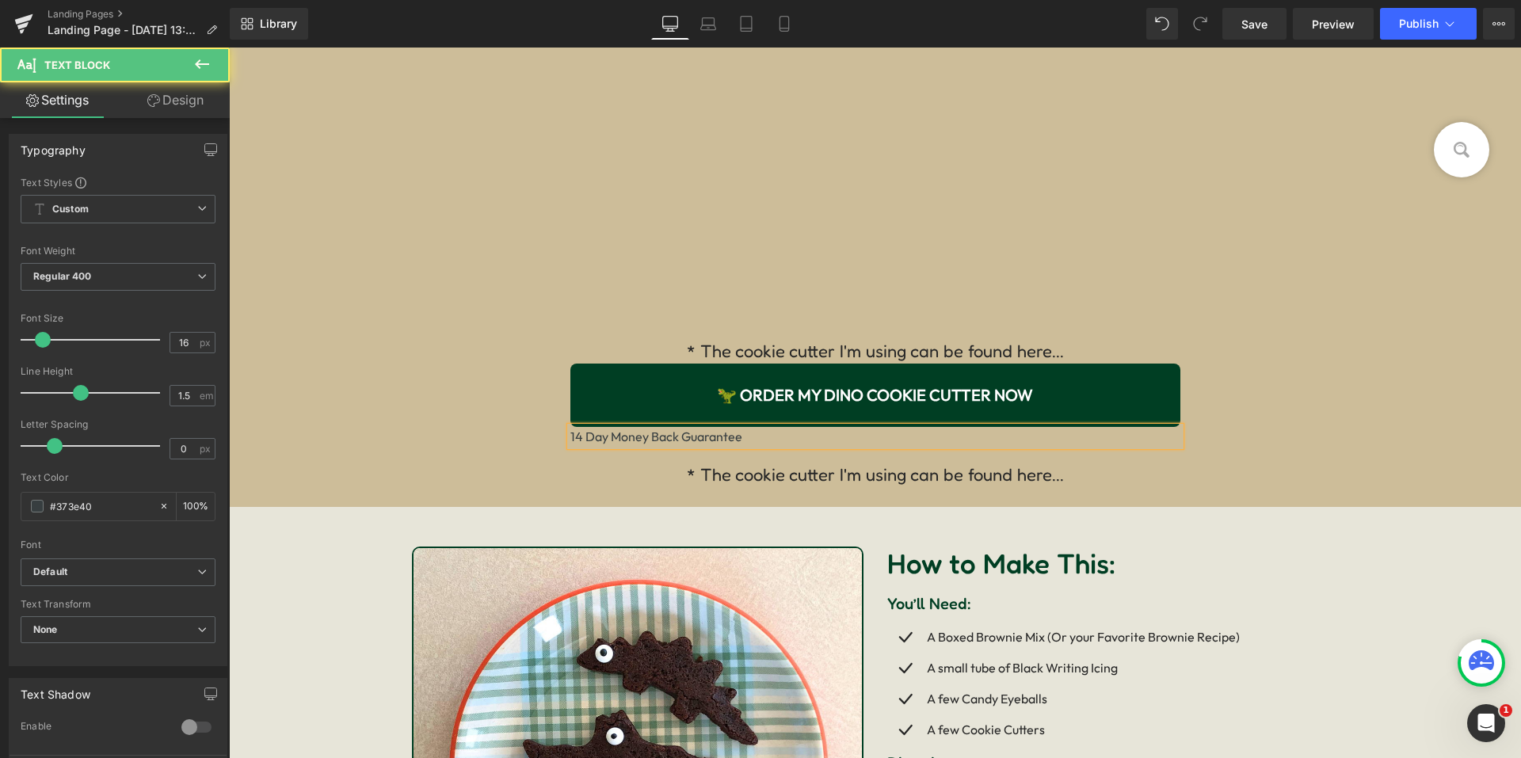
click at [570, 438] on p "14 Day Money Back Guarantee" at bounding box center [875, 436] width 610 height 19
click at [755, 439] on p "14 Day Money Back Guarantee" at bounding box center [875, 436] width 610 height 19
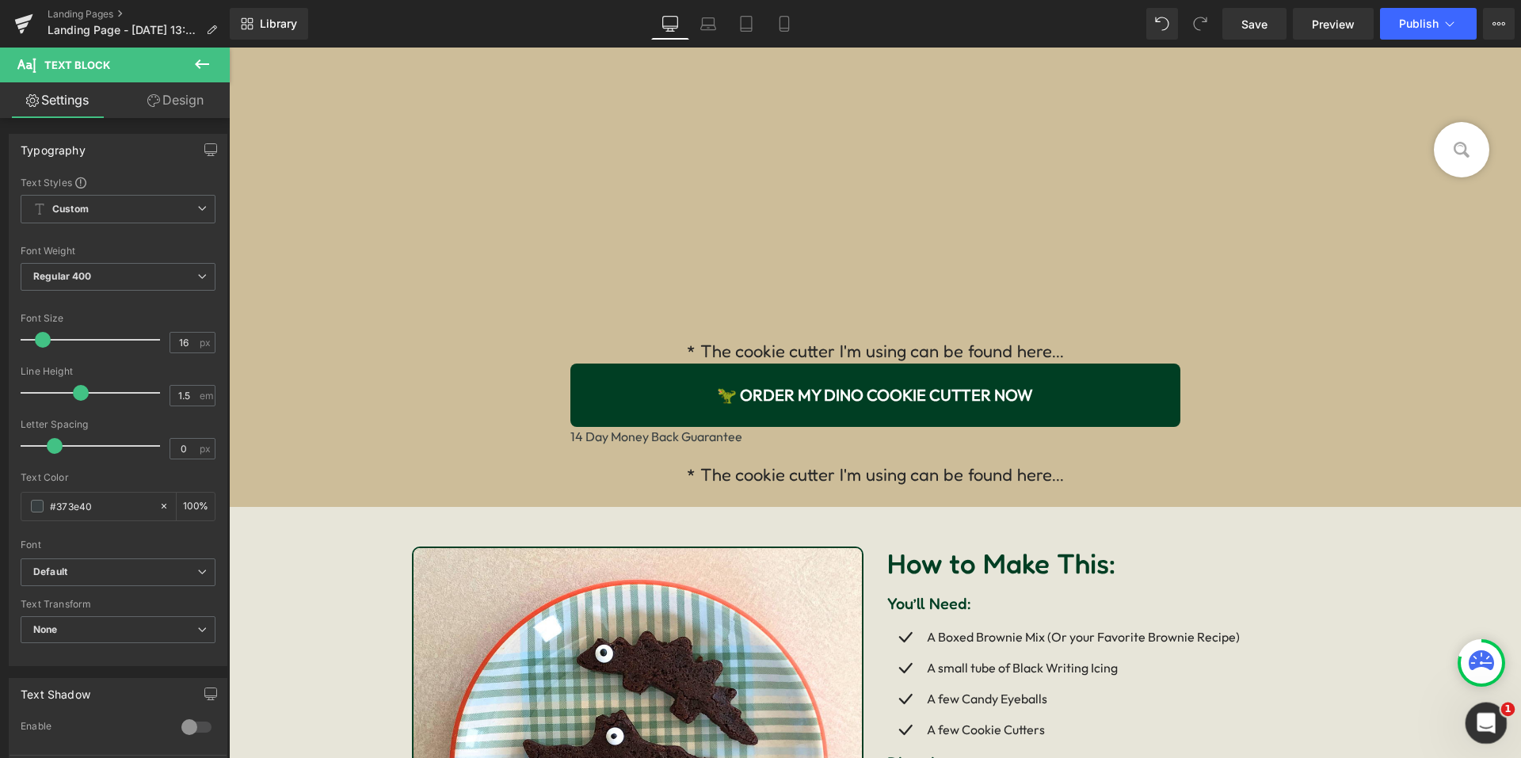
click at [1495, 705] on div "Open Intercom Messenger" at bounding box center [1484, 721] width 52 height 52
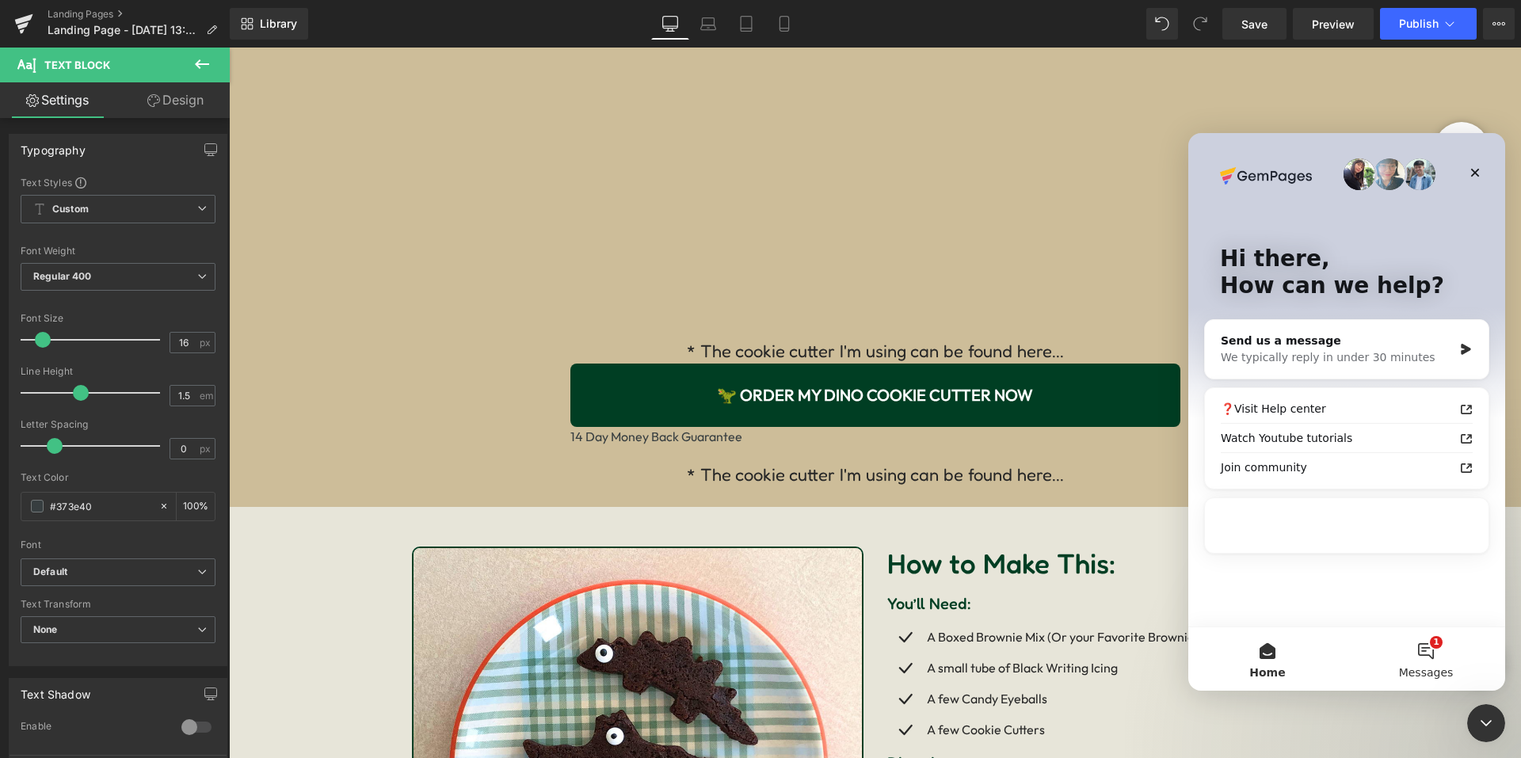
drag, startPoint x: 1420, startPoint y: 668, endPoint x: 2640, endPoint y: 841, distance: 1232.3
click at [1420, 668] on span "Messages" at bounding box center [1426, 672] width 55 height 11
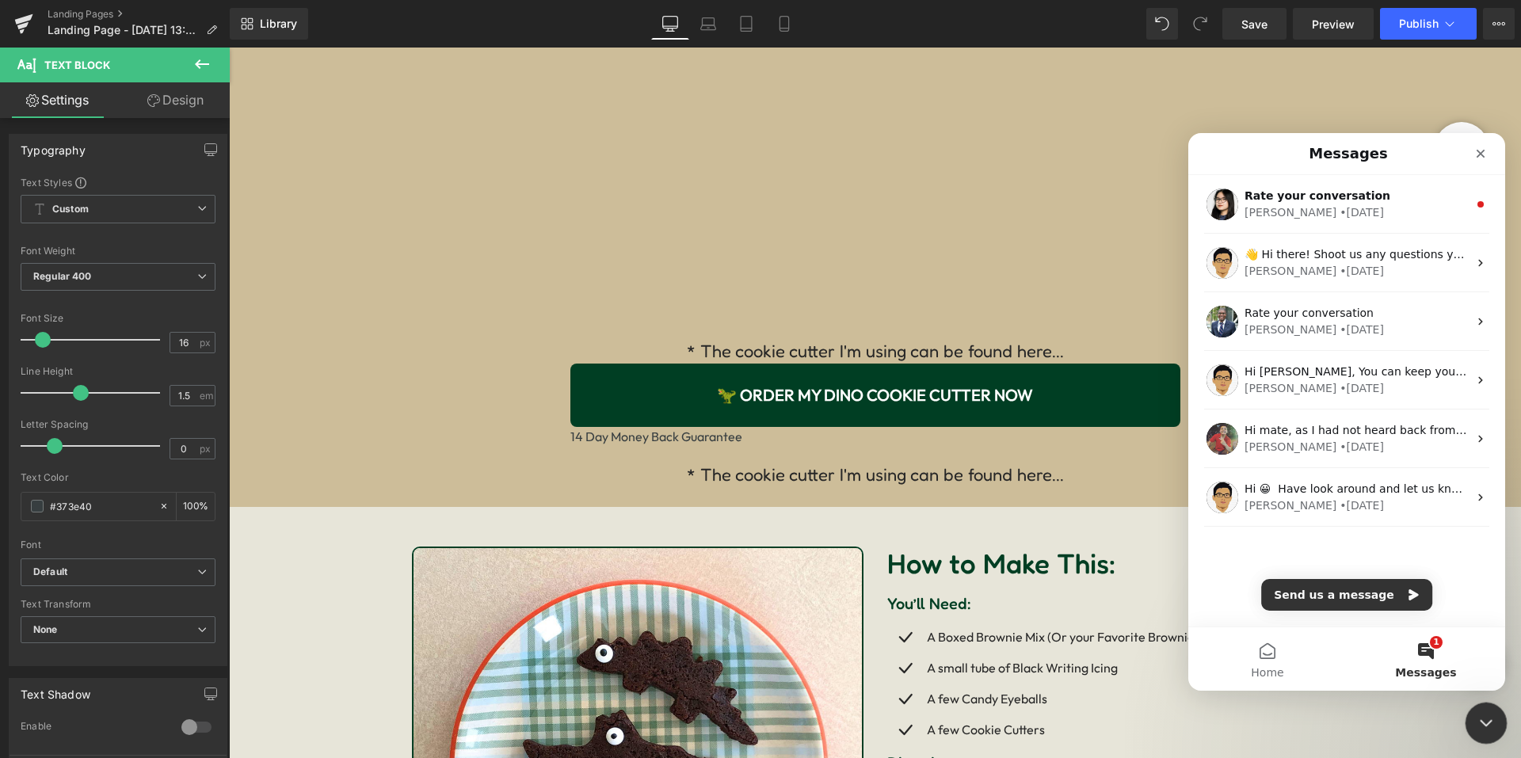
drag, startPoint x: 1472, startPoint y: 719, endPoint x: 1382, endPoint y: 147, distance: 578.1
click at [1465, 702] on html at bounding box center [1484, 721] width 38 height 38
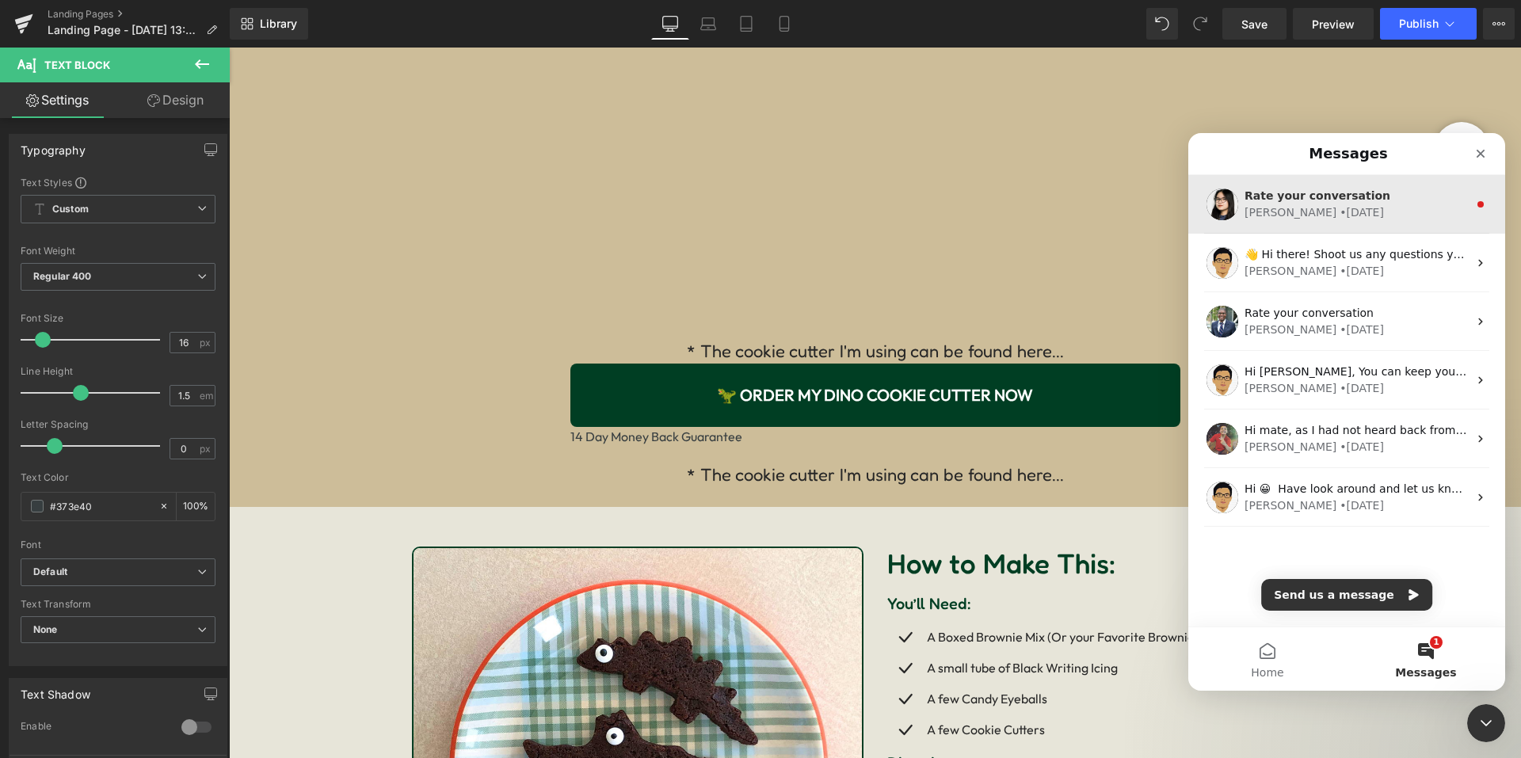
click at [1370, 191] on div "Rate your conversation" at bounding box center [1356, 196] width 223 height 17
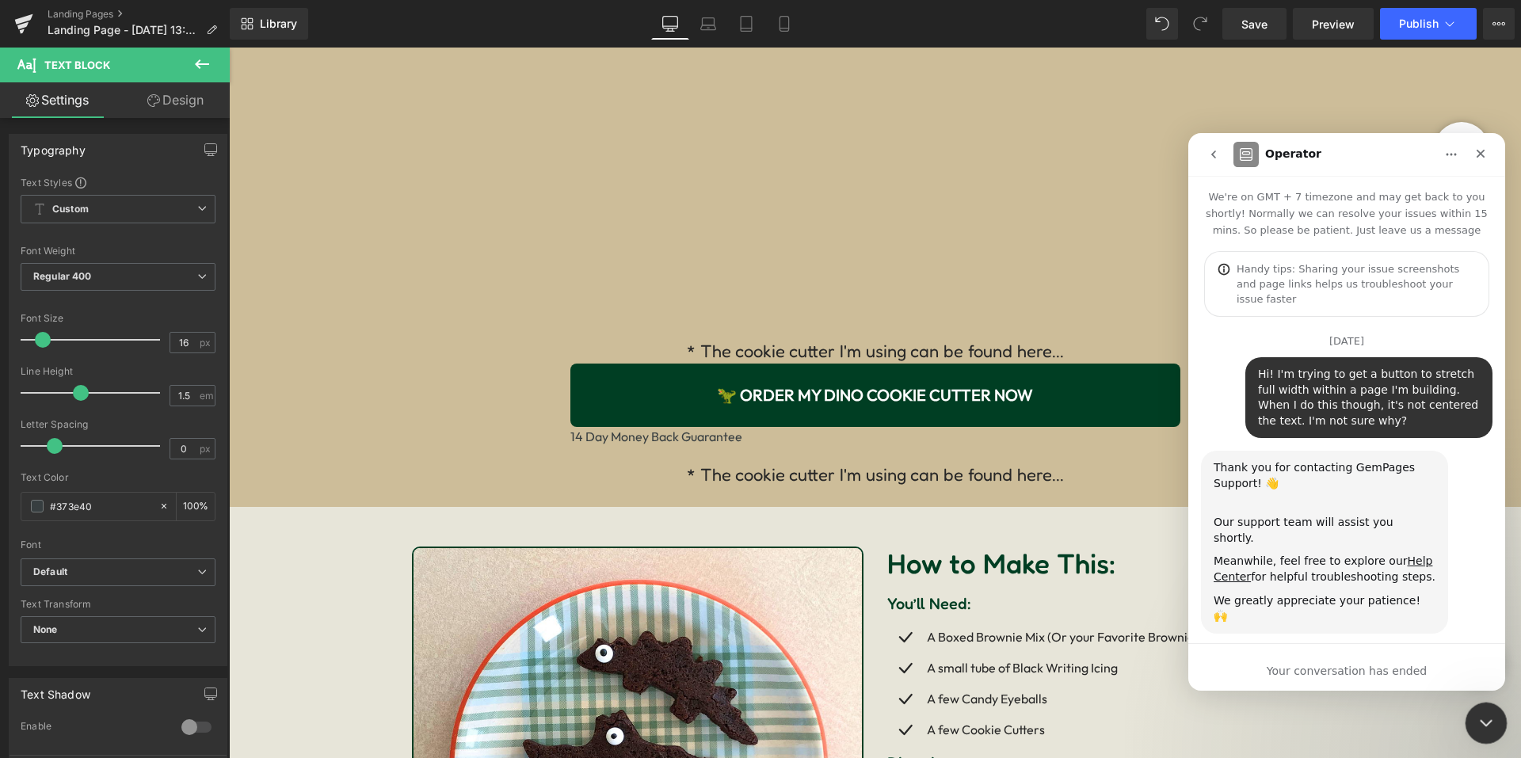
click at [1471, 723] on div "Close Intercom Messenger" at bounding box center [1484, 721] width 38 height 38
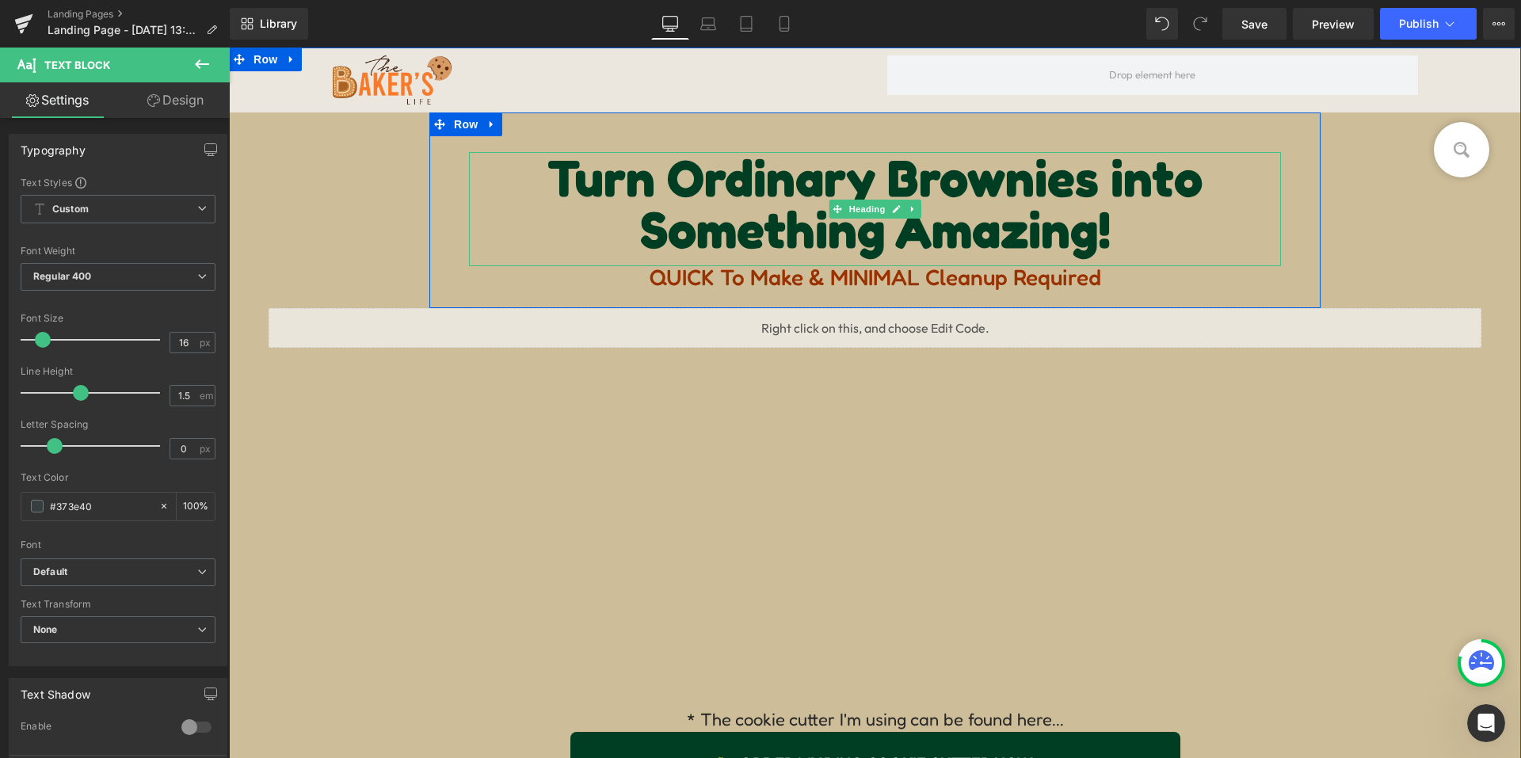
drag, startPoint x: 680, startPoint y: 124, endPoint x: 658, endPoint y: 115, distance: 23.4
